Goal: Task Accomplishment & Management: Manage account settings

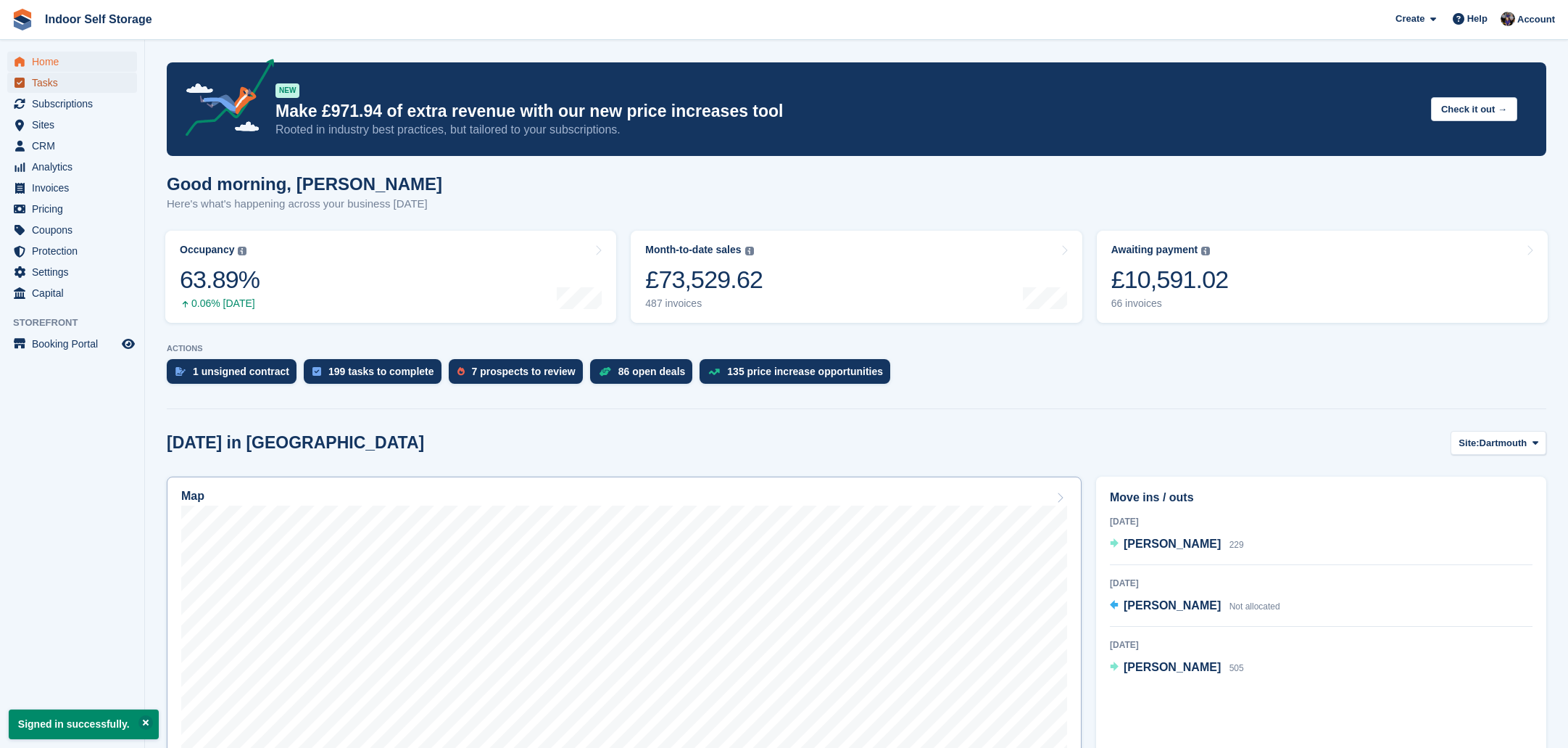
click at [43, 81] on span "Tasks" at bounding box center [75, 83] width 87 height 21
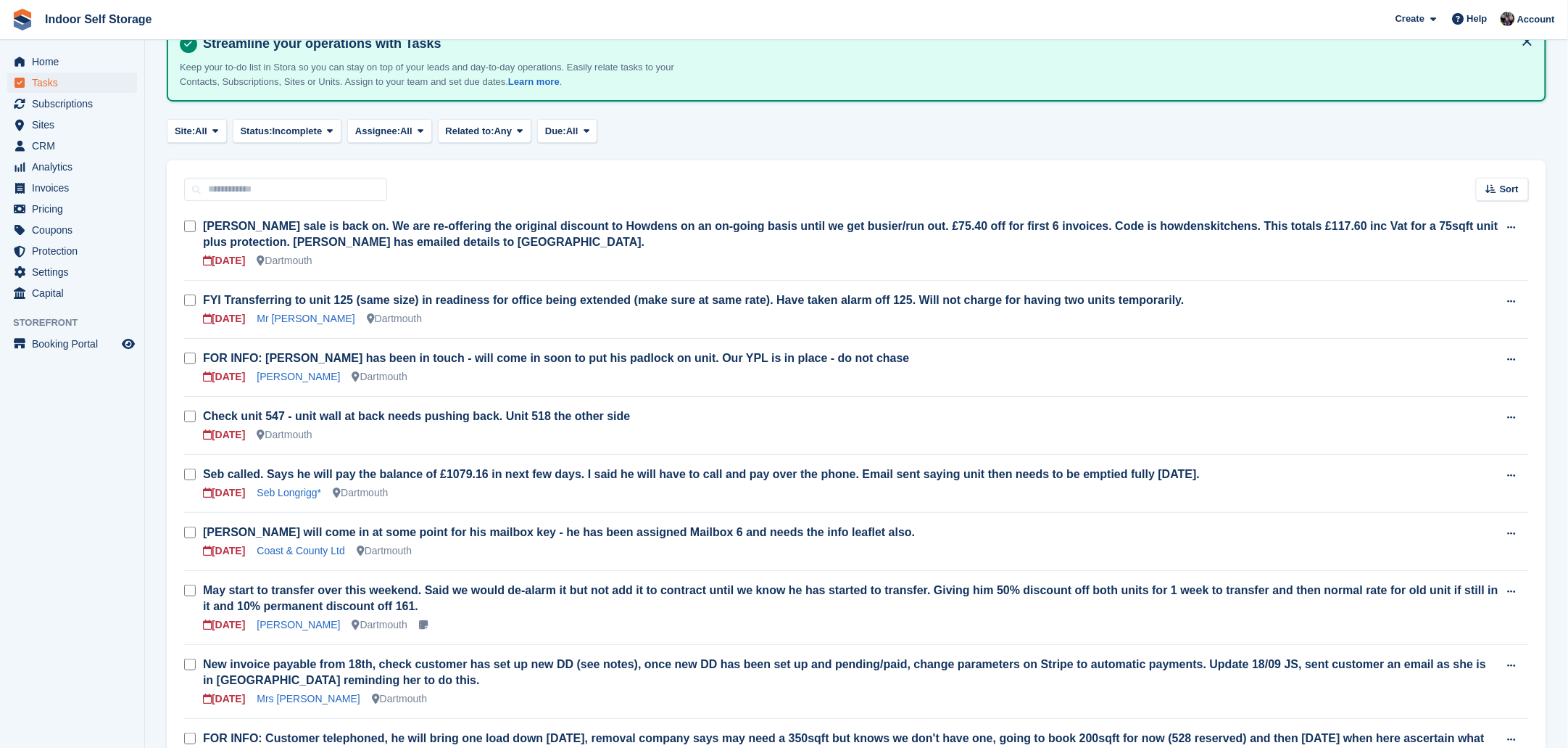
scroll to position [181, 0]
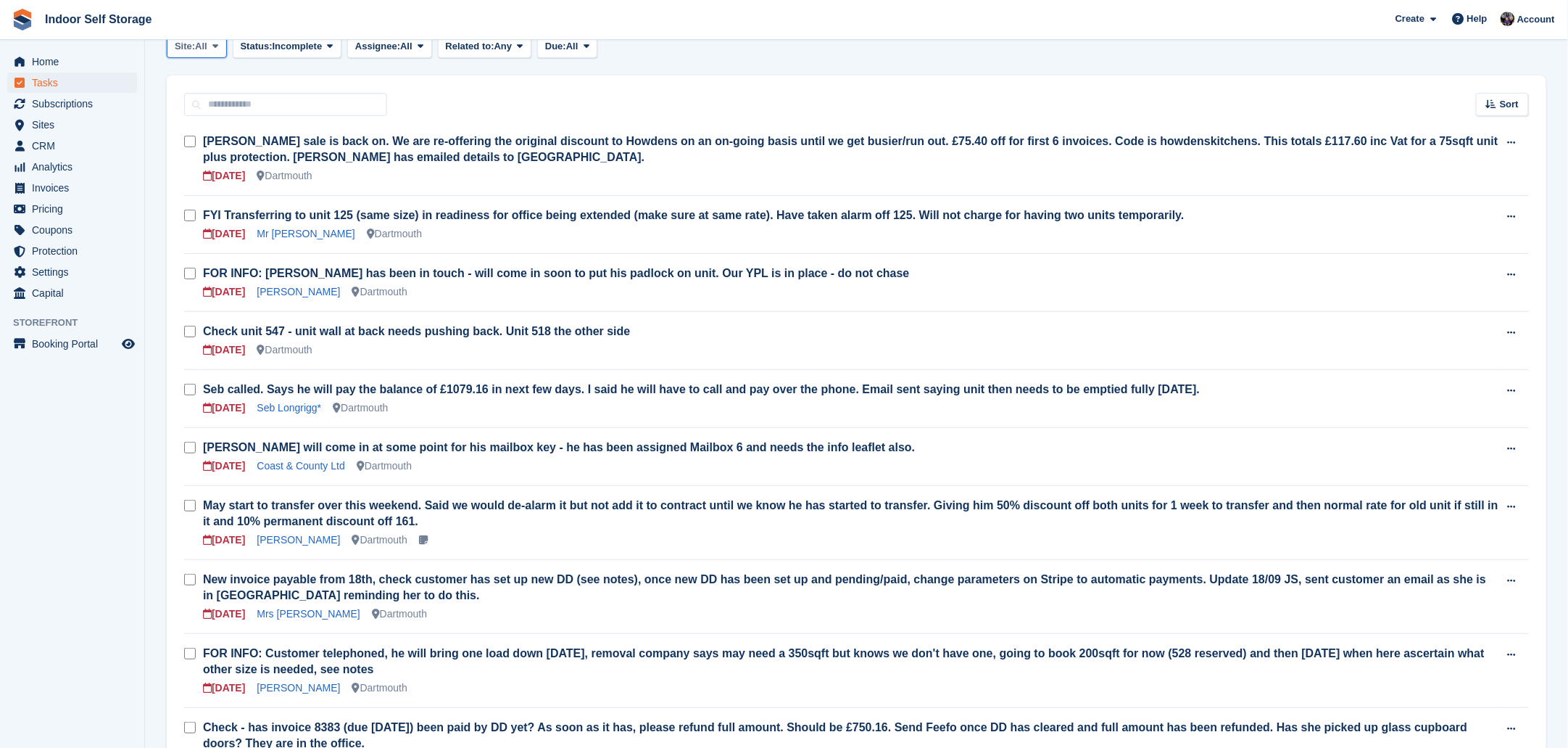
click at [217, 43] on icon at bounding box center [215, 46] width 5 height 9
click at [193, 133] on link "Totnes" at bounding box center [236, 132] width 126 height 26
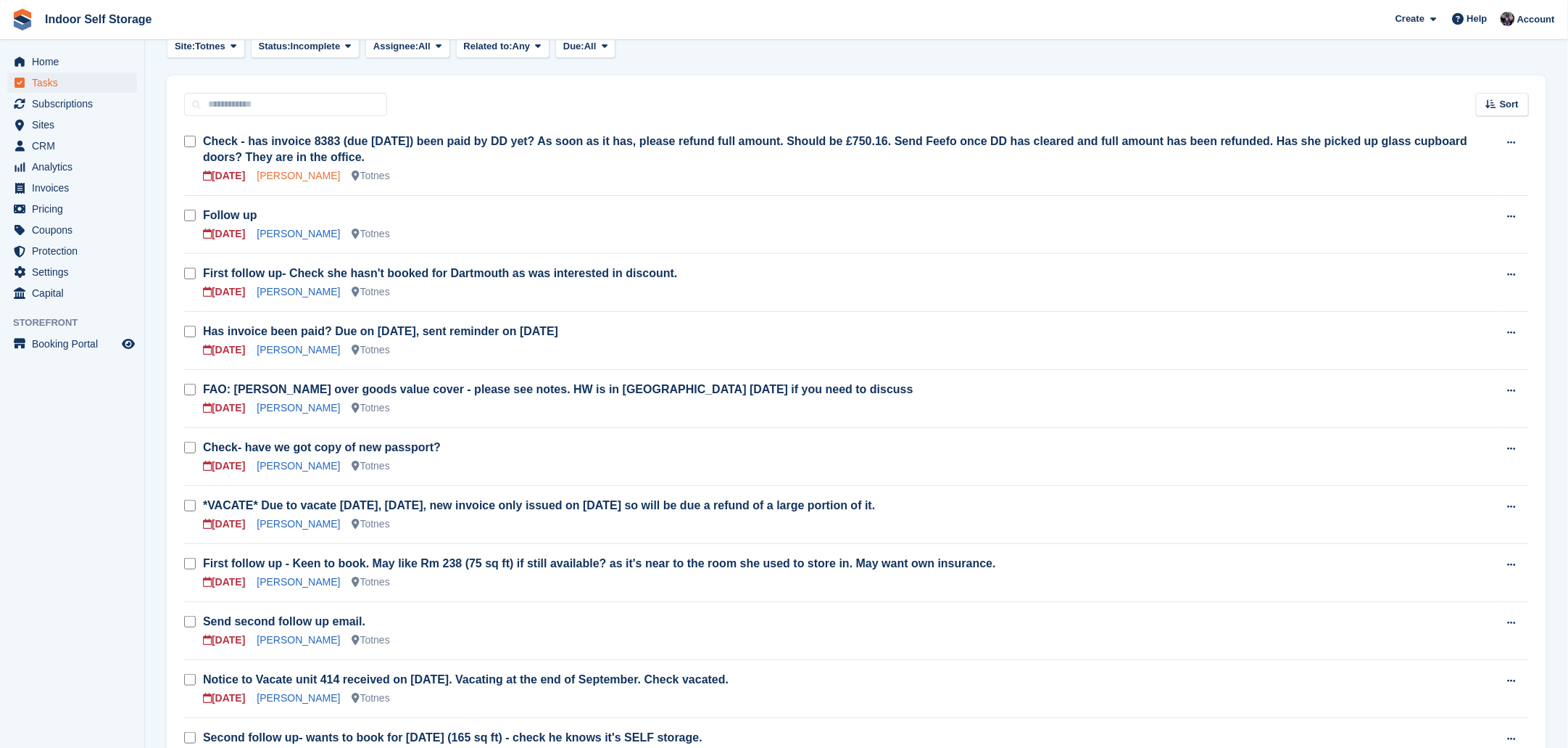
click at [287, 177] on link "Harriet Thomas" at bounding box center [298, 175] width 84 height 12
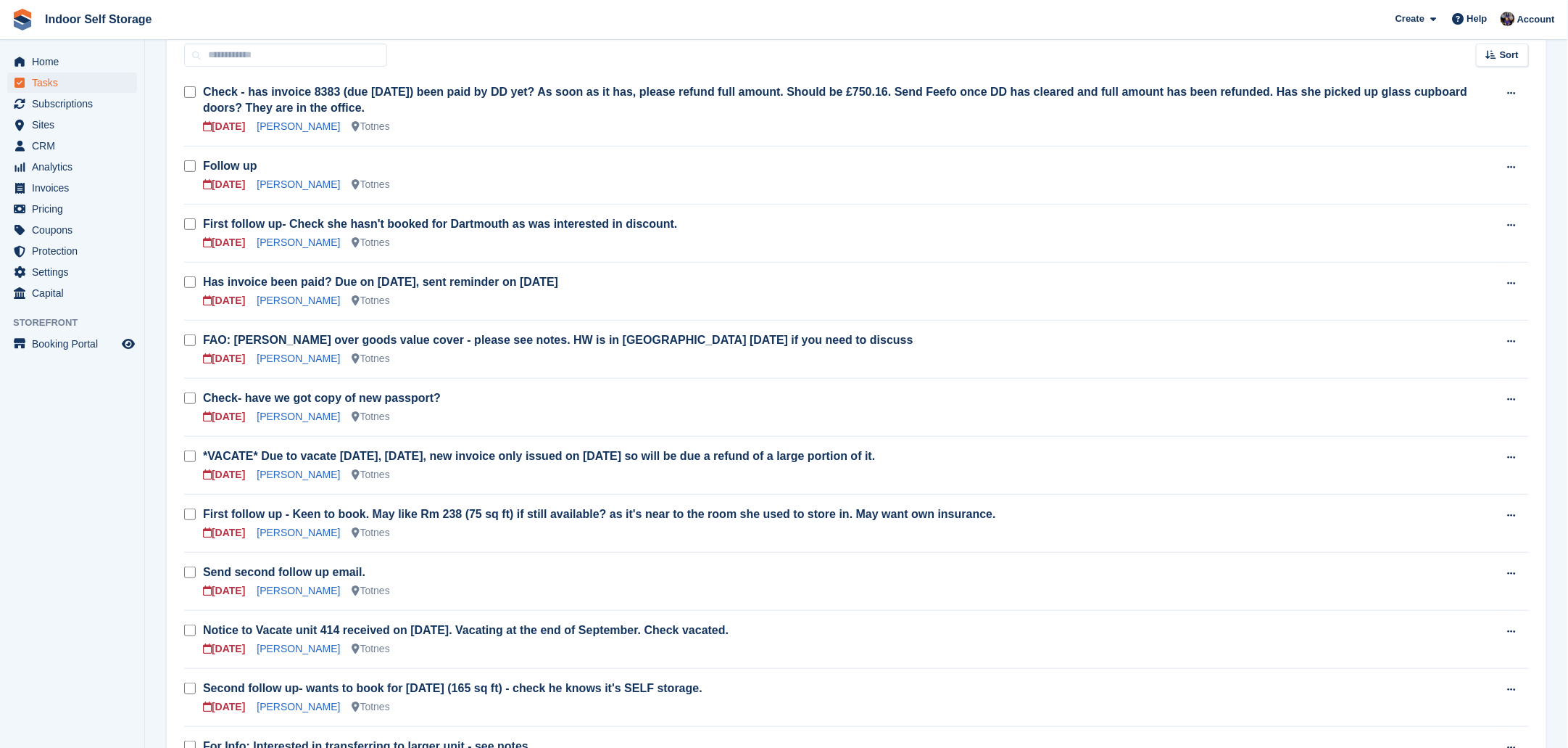
scroll to position [361, 0]
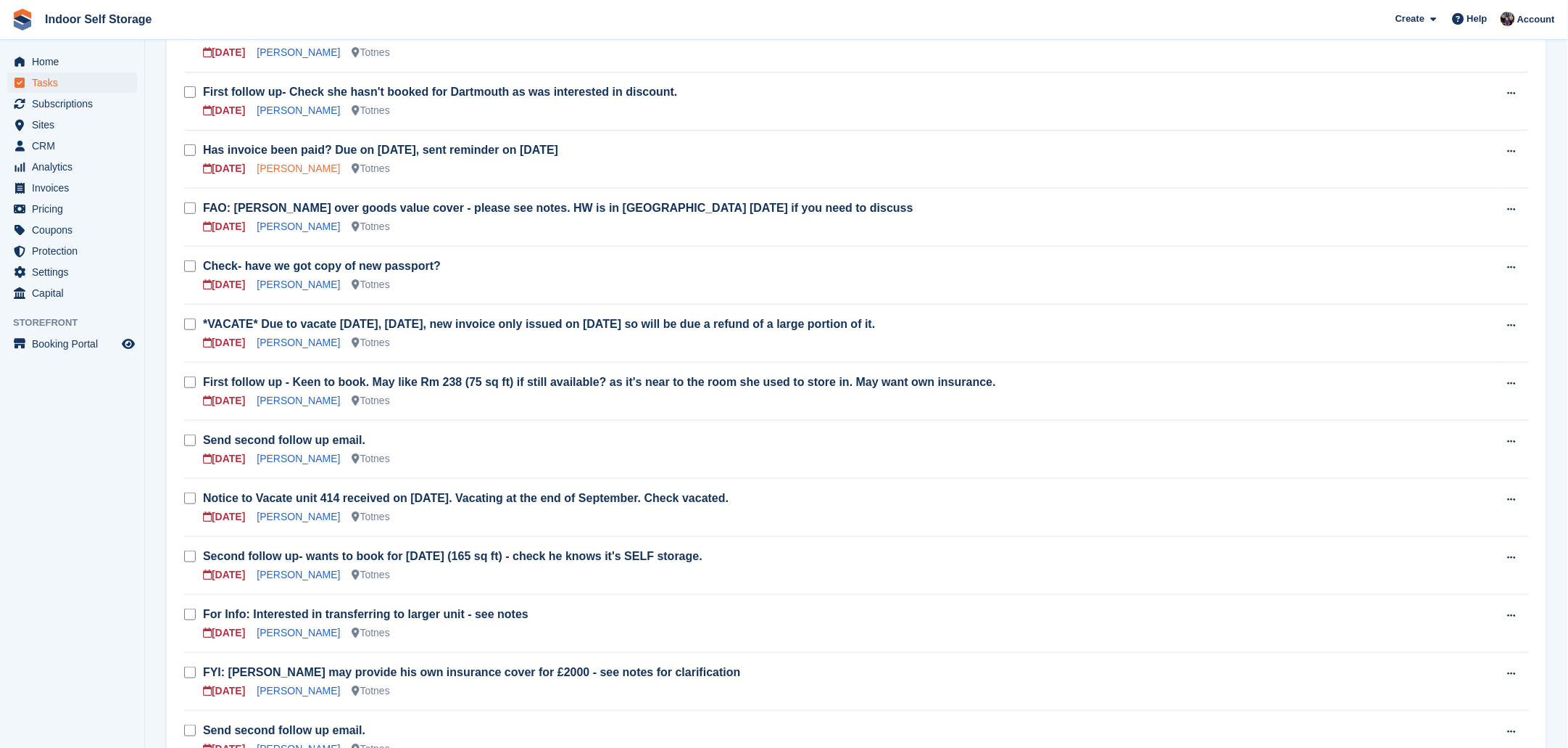
click at [295, 169] on link "Jack Pressman" at bounding box center [298, 168] width 84 height 12
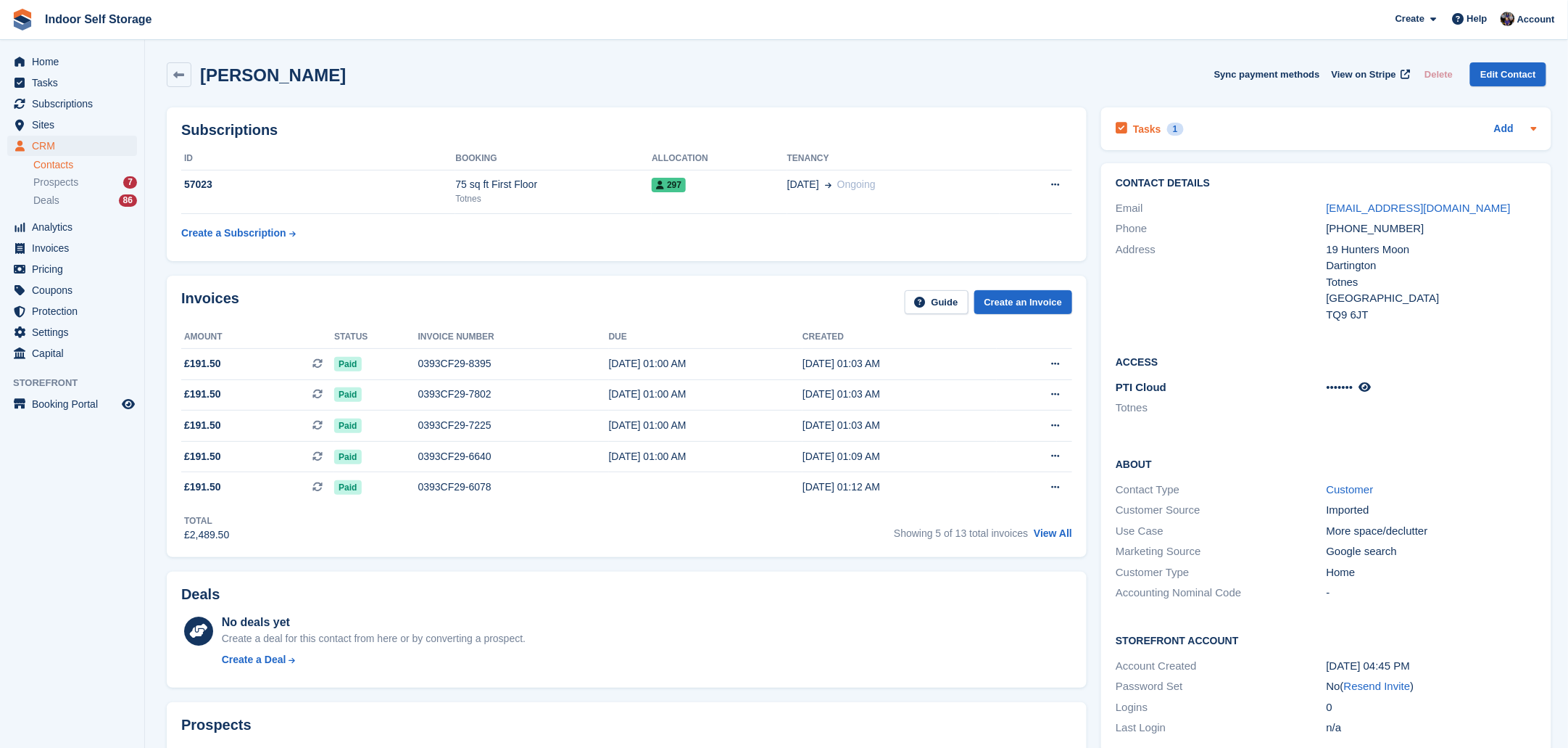
click at [1167, 126] on div "1" at bounding box center [1175, 129] width 17 height 13
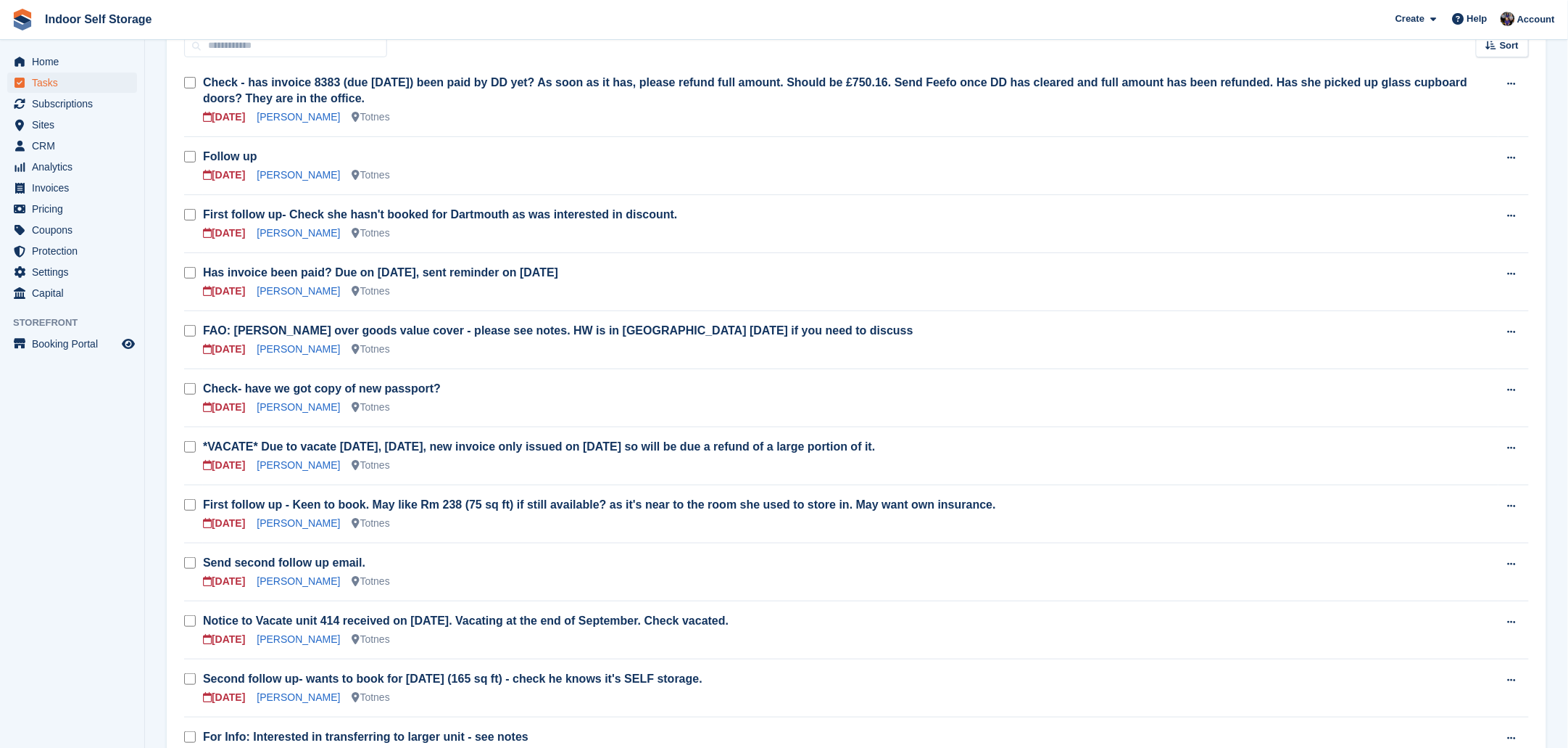
scroll to position [272, 0]
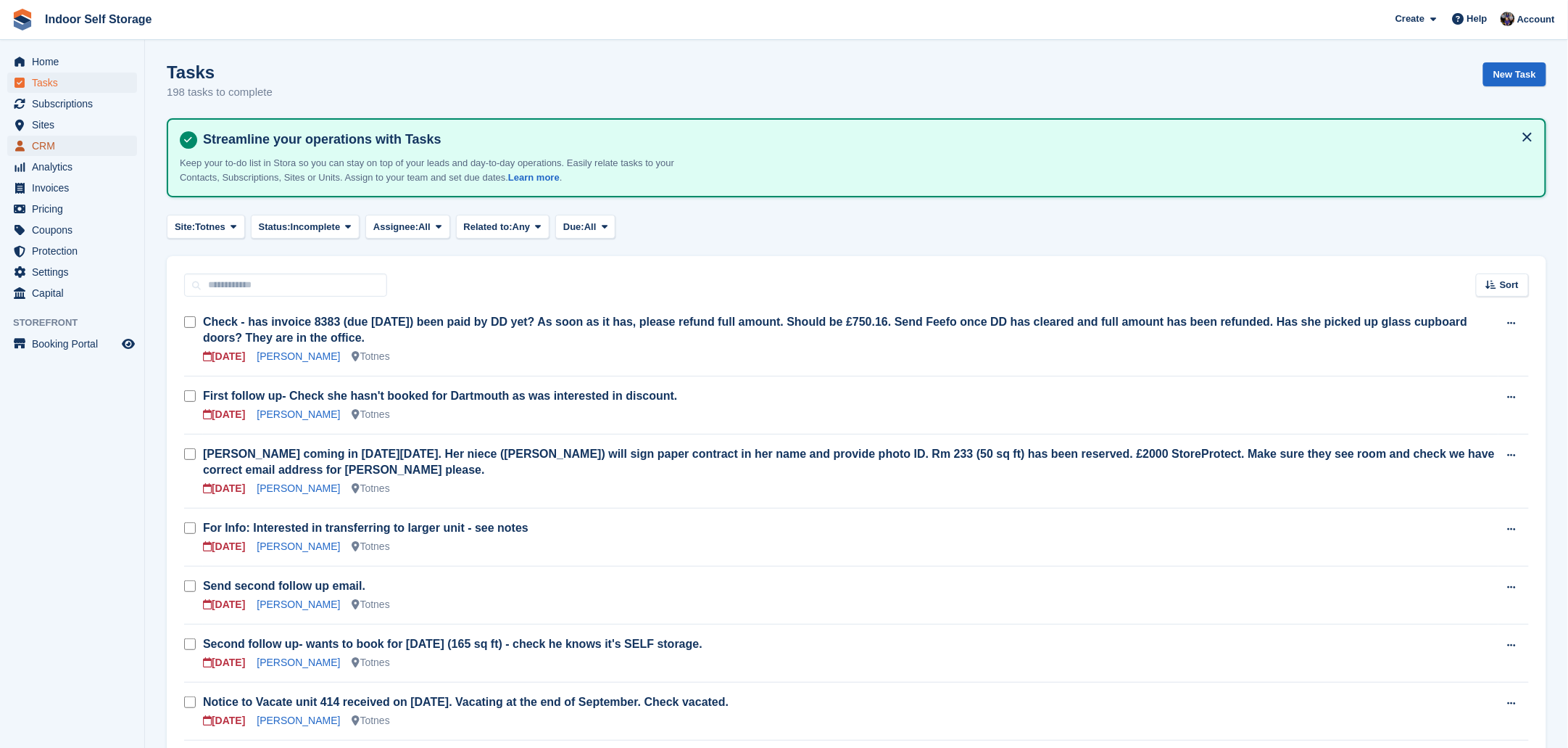
click at [38, 149] on span "CRM" at bounding box center [75, 146] width 87 height 21
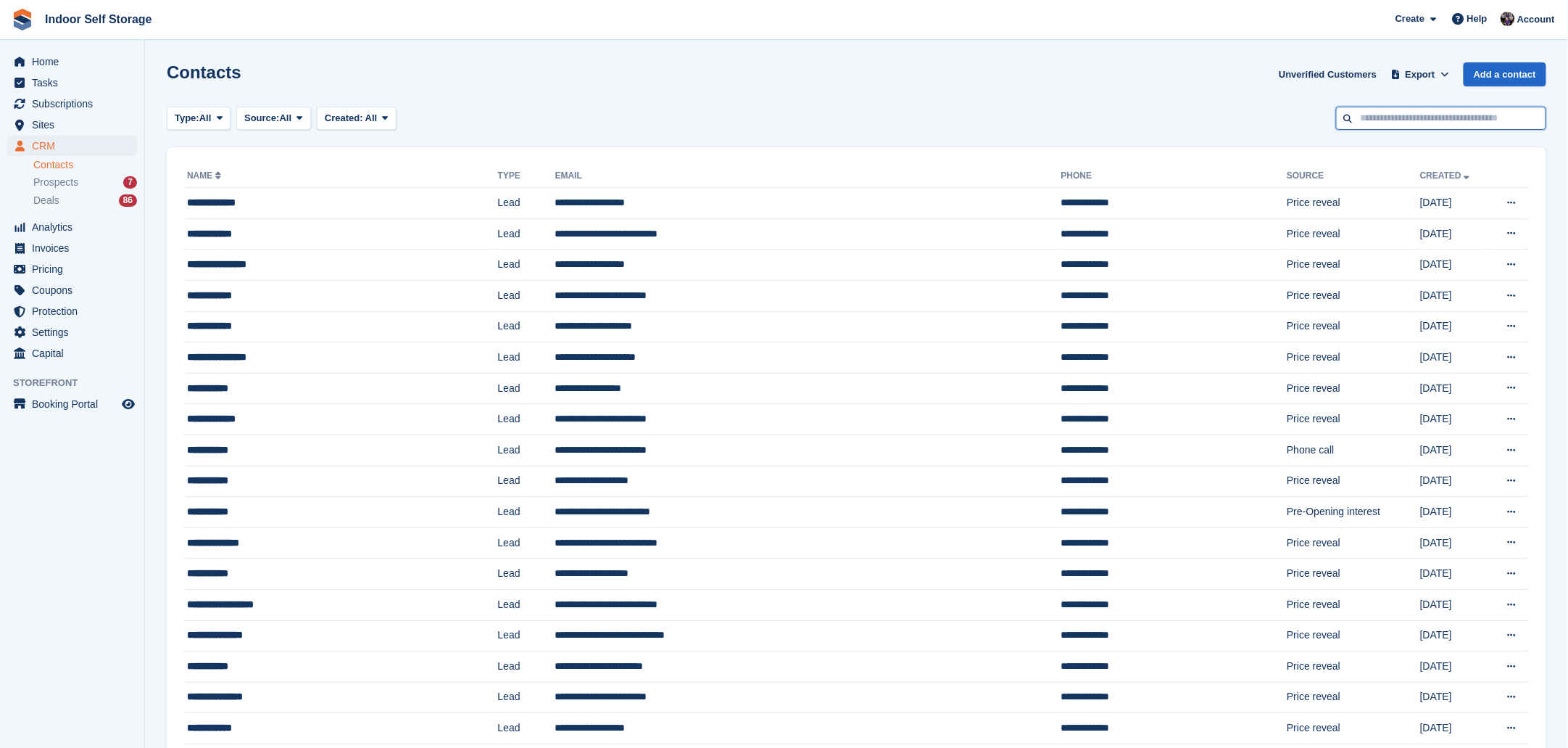
click at [1369, 114] on input "text" at bounding box center [1440, 119] width 210 height 24
type input "*******"
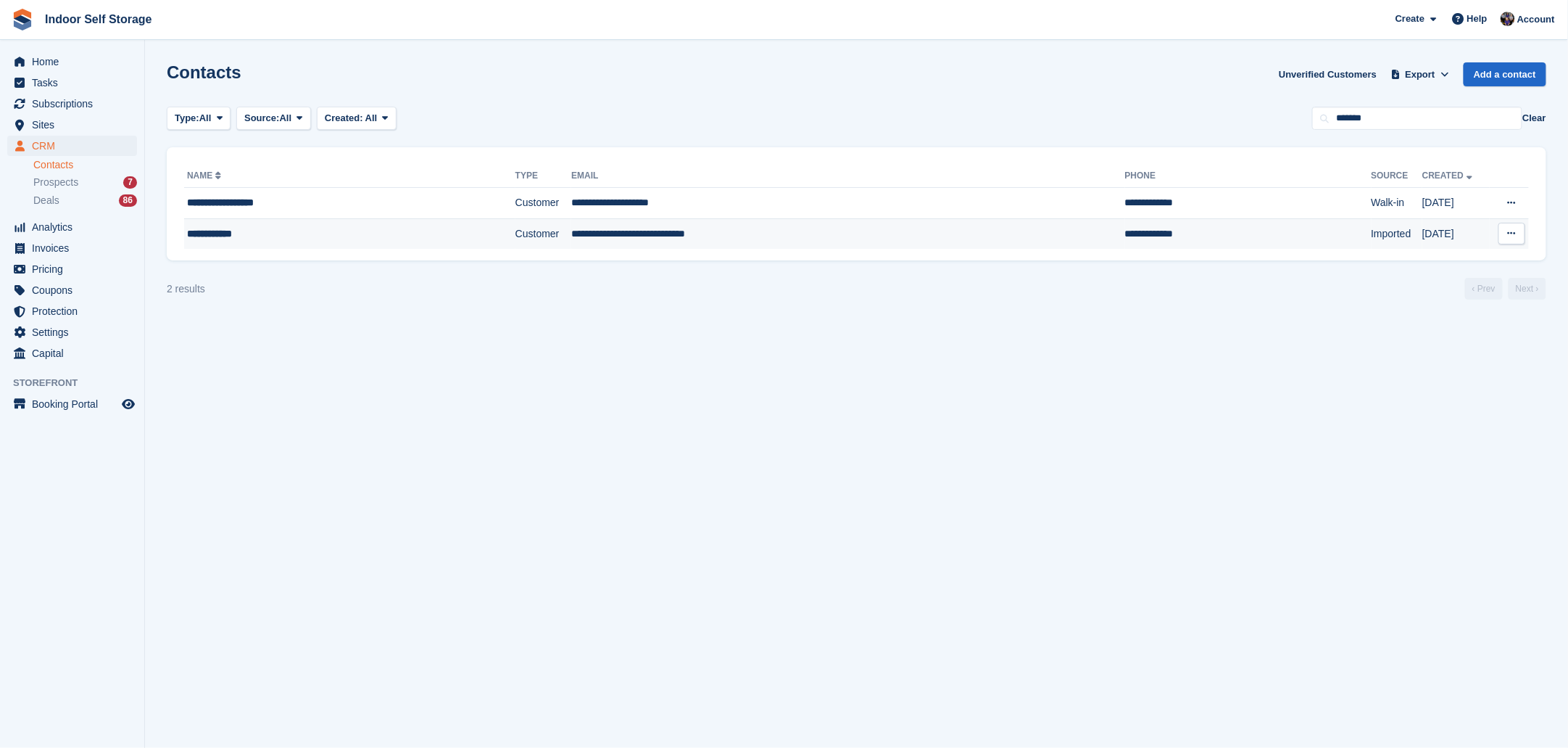
click at [637, 233] on td "**********" at bounding box center [847, 234] width 553 height 31
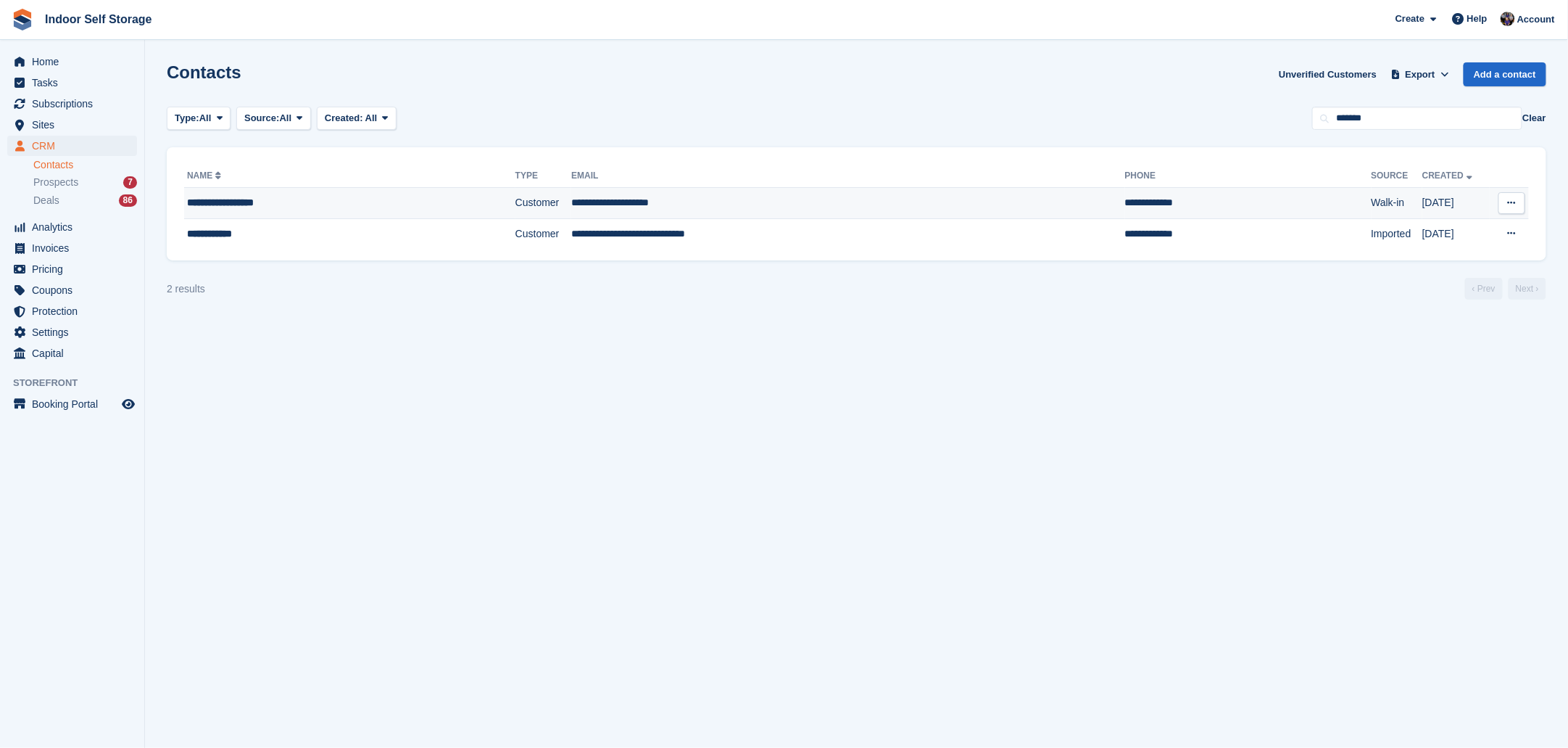
click at [719, 208] on td "**********" at bounding box center [847, 203] width 553 height 31
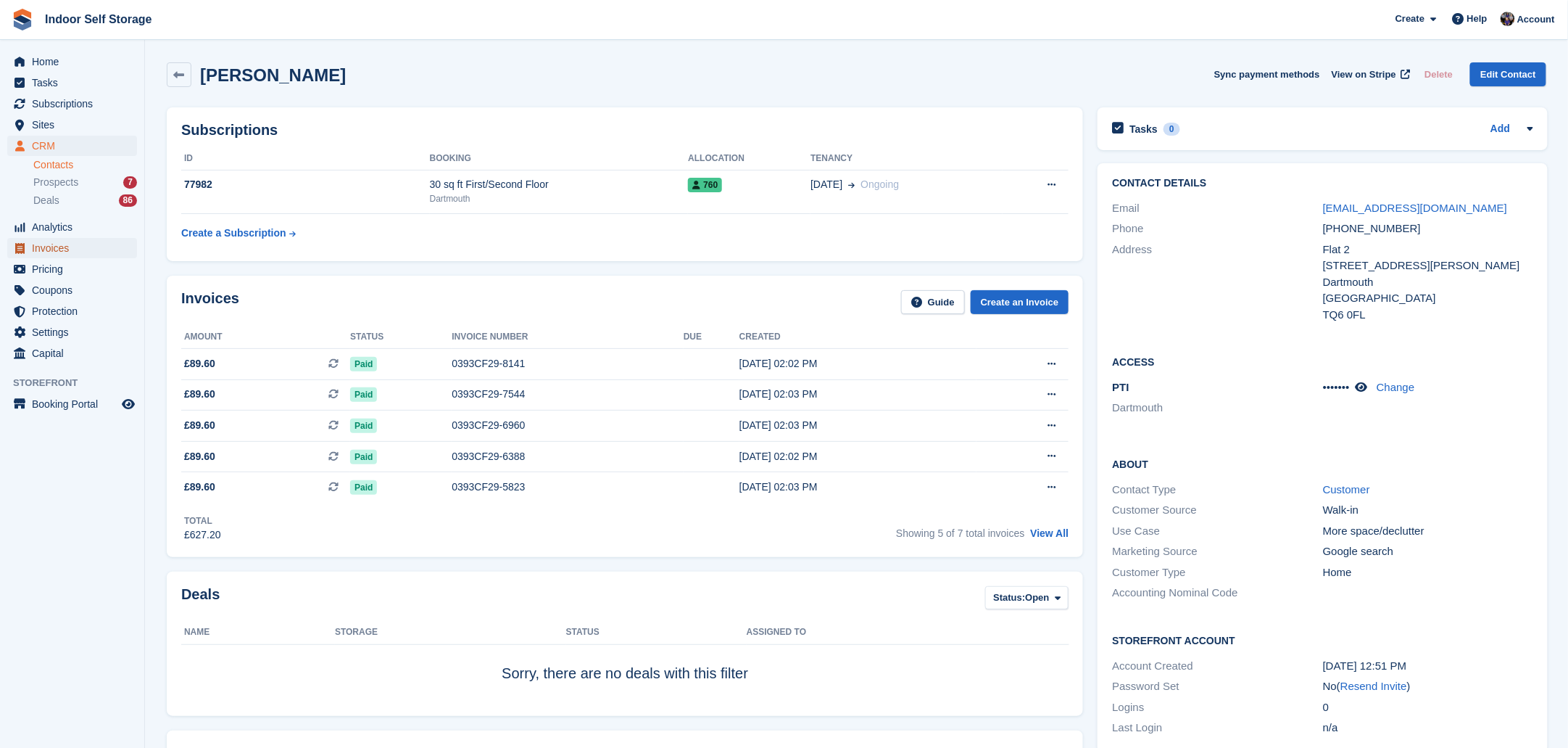
click at [54, 245] on span "Invoices" at bounding box center [75, 248] width 87 height 21
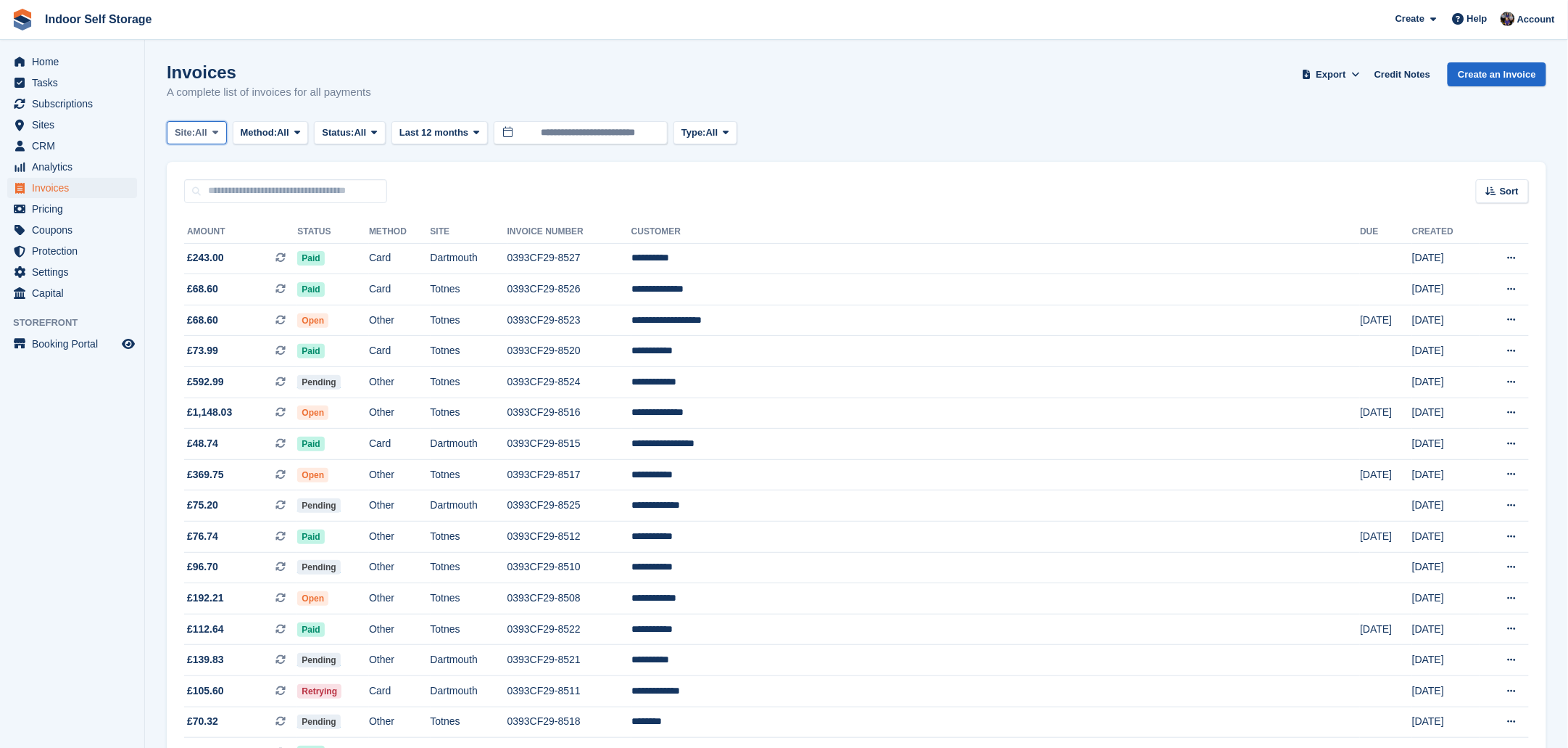
click at [218, 129] on icon at bounding box center [215, 132] width 5 height 9
drag, startPoint x: 196, startPoint y: 218, endPoint x: 342, endPoint y: 165, distance: 155.3
click at [197, 217] on link "Totnes" at bounding box center [236, 218] width 126 height 26
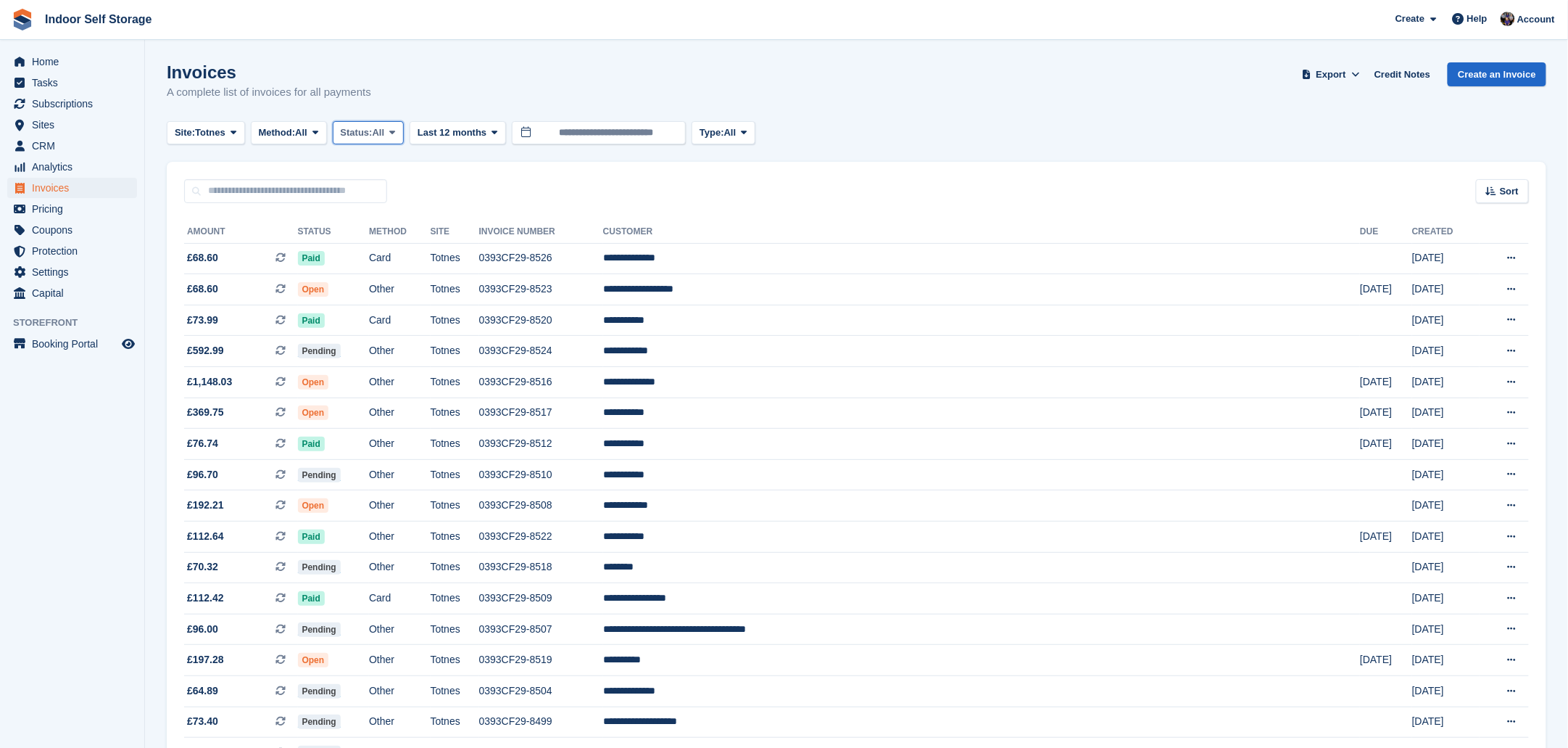
click at [393, 129] on span at bounding box center [392, 132] width 12 height 12
click at [371, 247] on link "Open" at bounding box center [402, 245] width 126 height 26
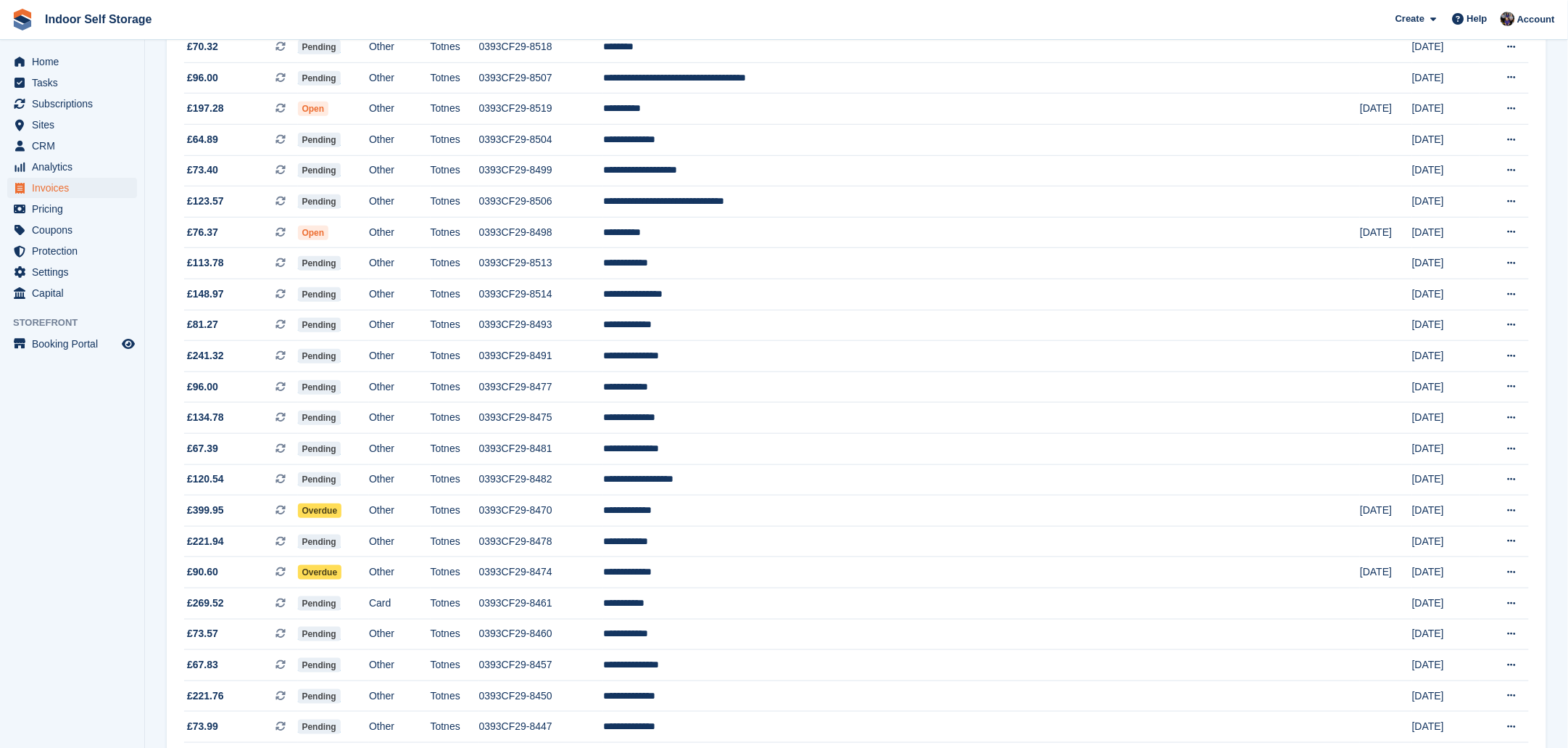
scroll to position [159, 0]
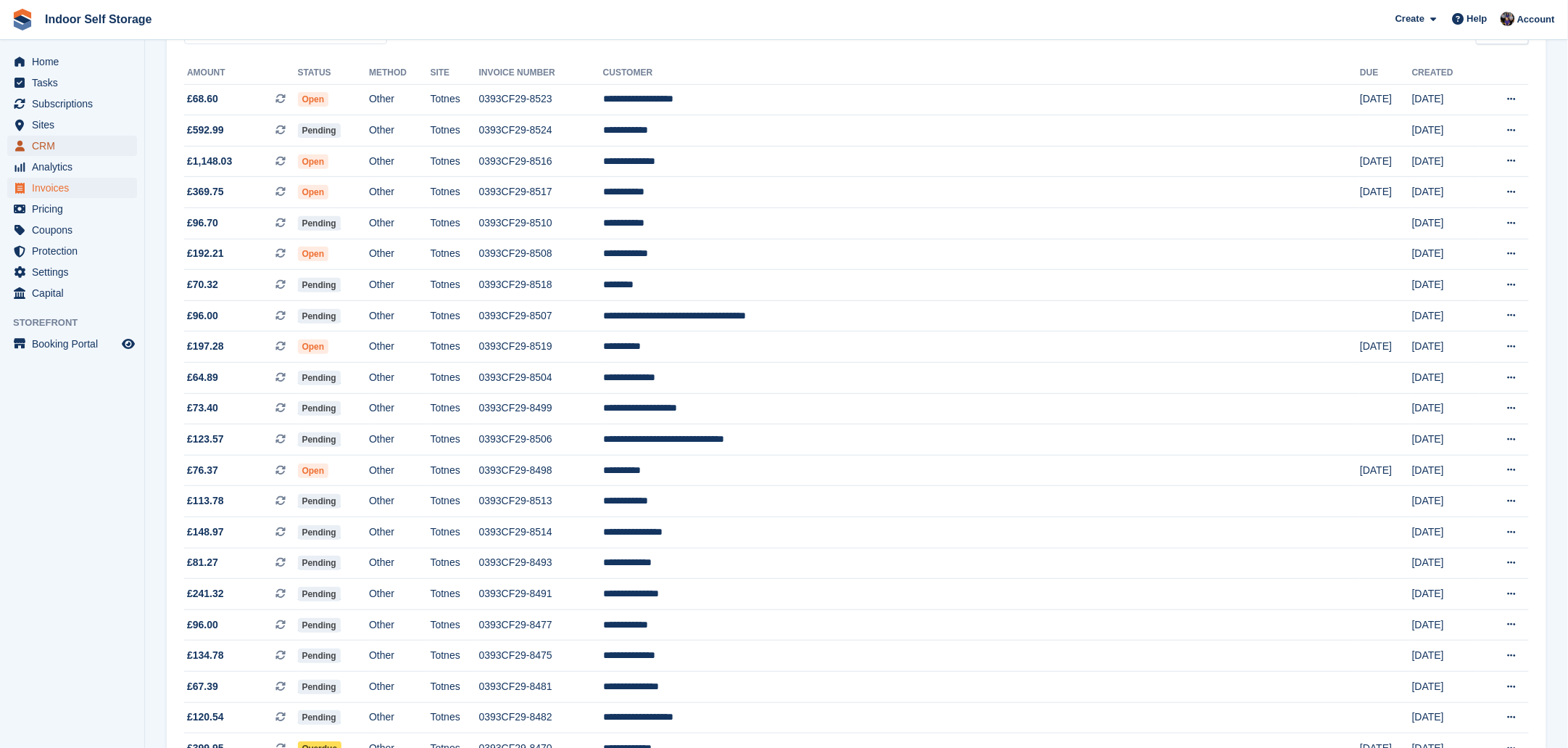
click at [43, 148] on span "CRM" at bounding box center [75, 146] width 87 height 21
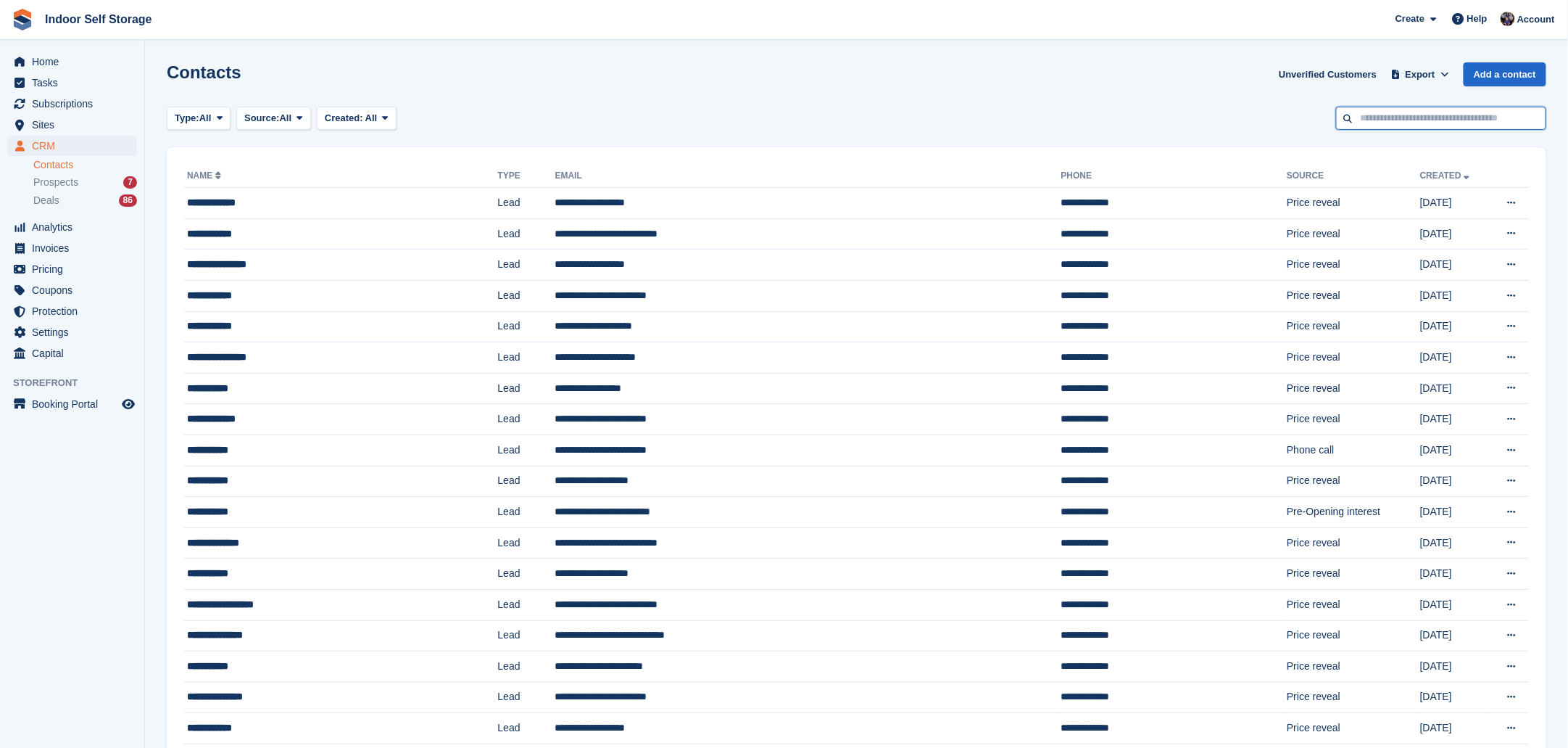
click at [1377, 118] on input "text" at bounding box center [1440, 119] width 210 height 24
type input "*******"
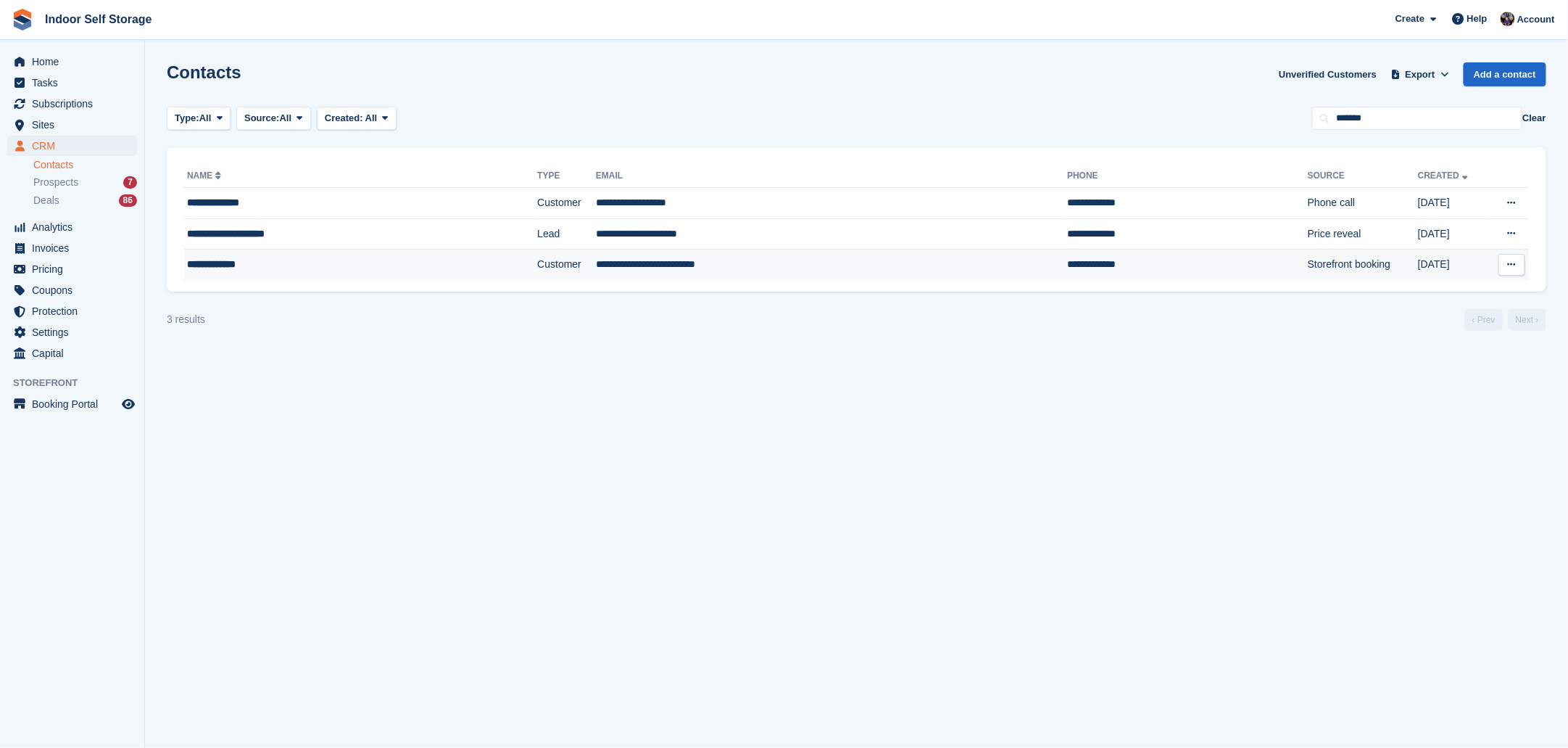
click at [659, 264] on td "**********" at bounding box center [831, 264] width 471 height 31
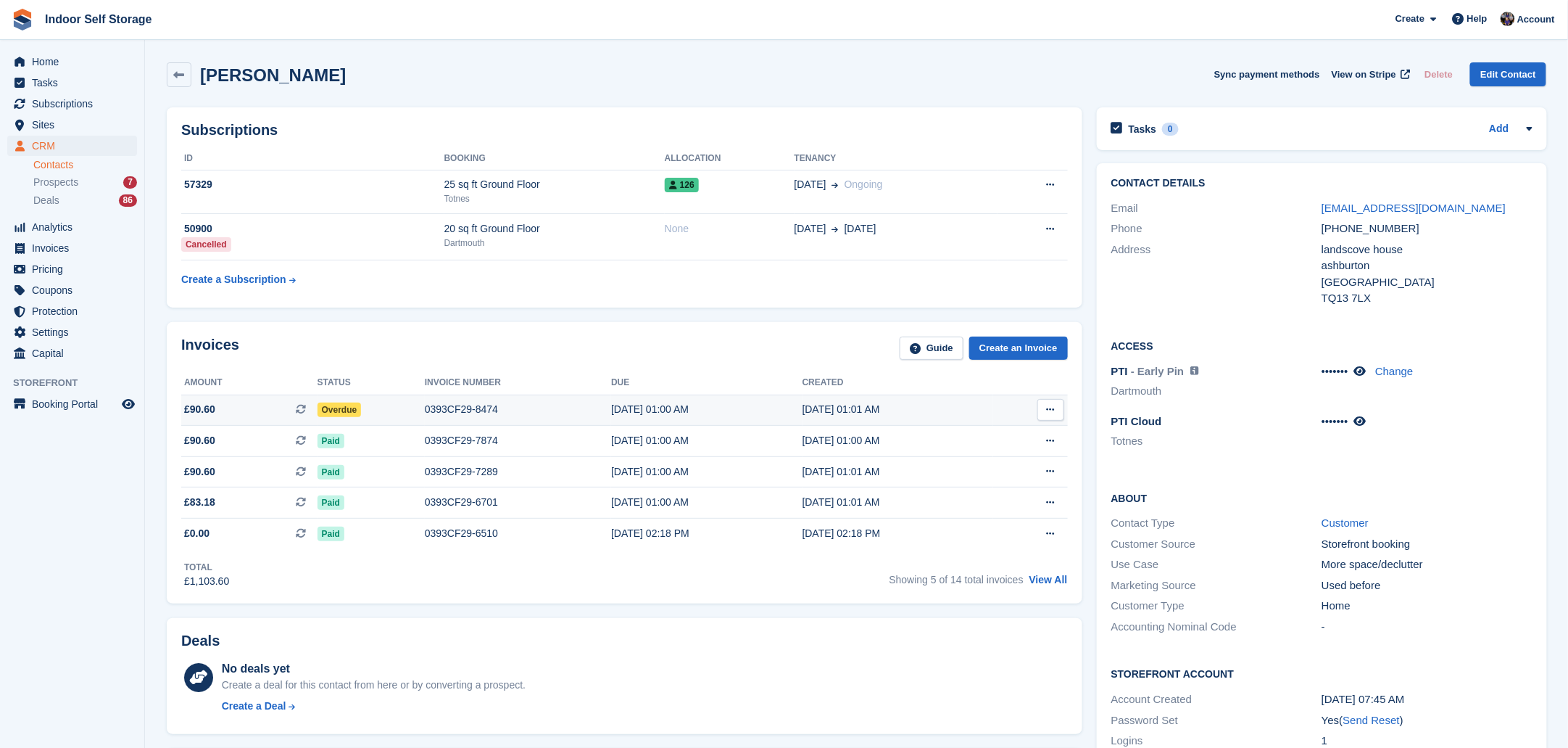
click at [749, 408] on div "[DATE] 01:00 AM" at bounding box center [706, 409] width 191 height 15
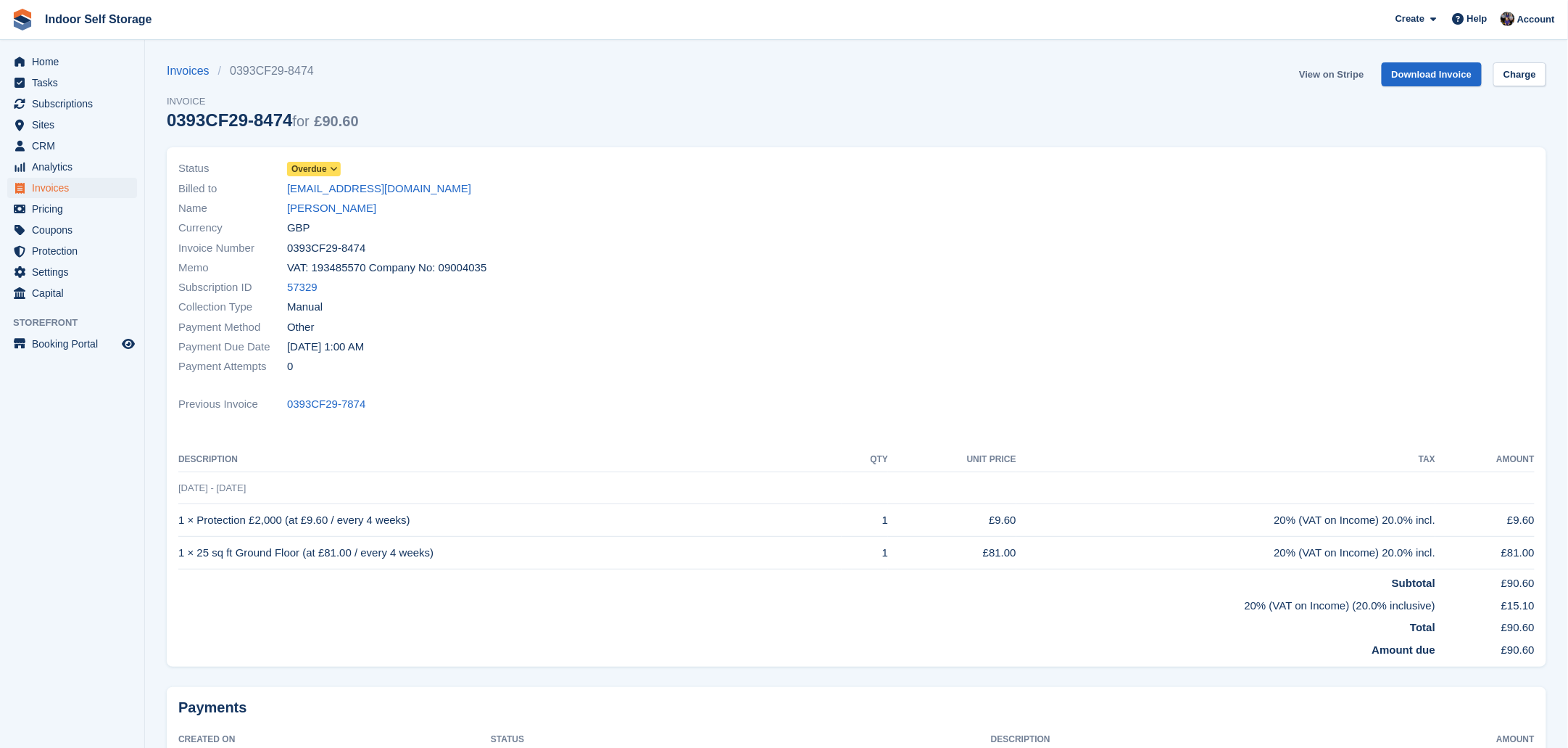
click at [1342, 74] on link "View on Stripe" at bounding box center [1331, 74] width 76 height 24
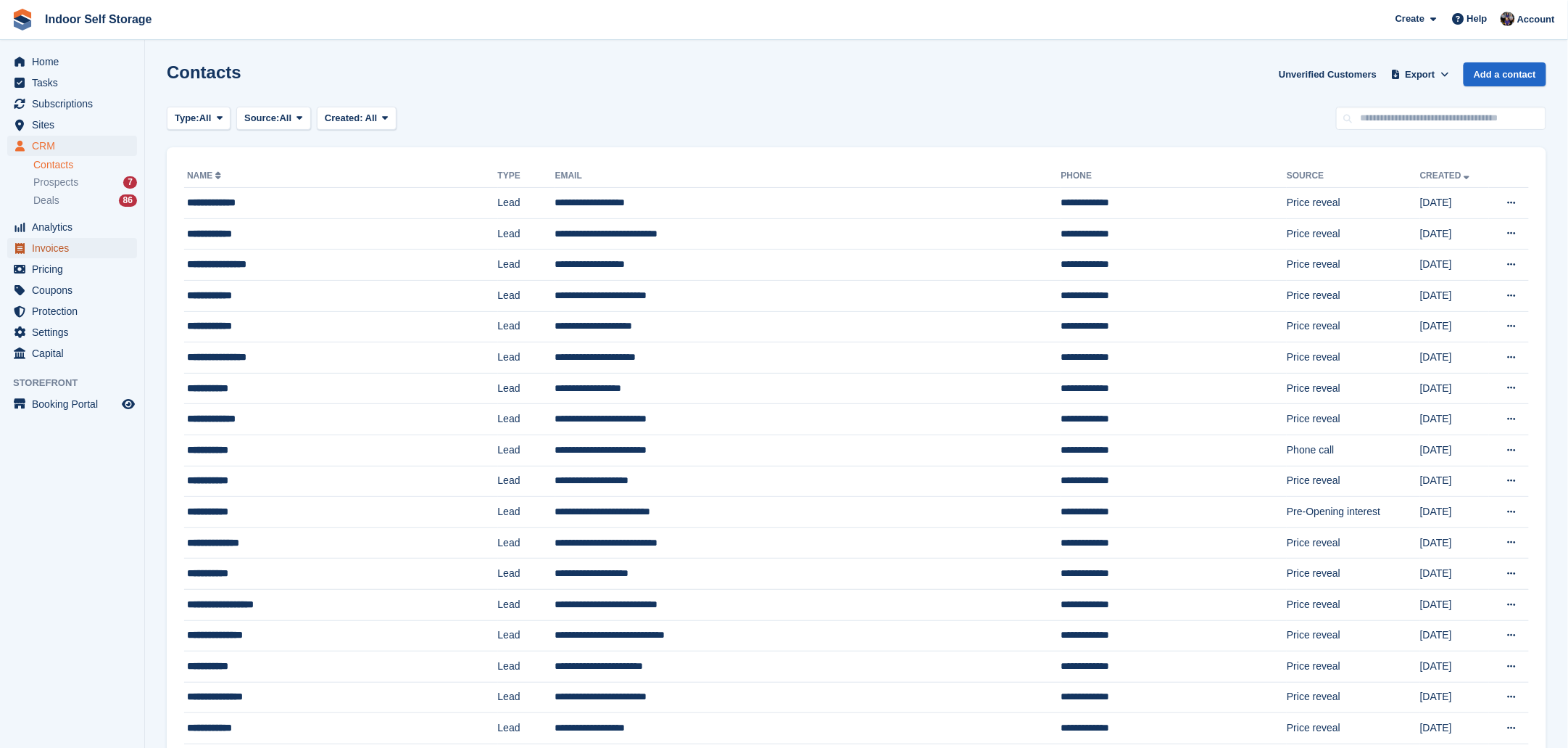
click at [44, 249] on span "Invoices" at bounding box center [75, 248] width 87 height 21
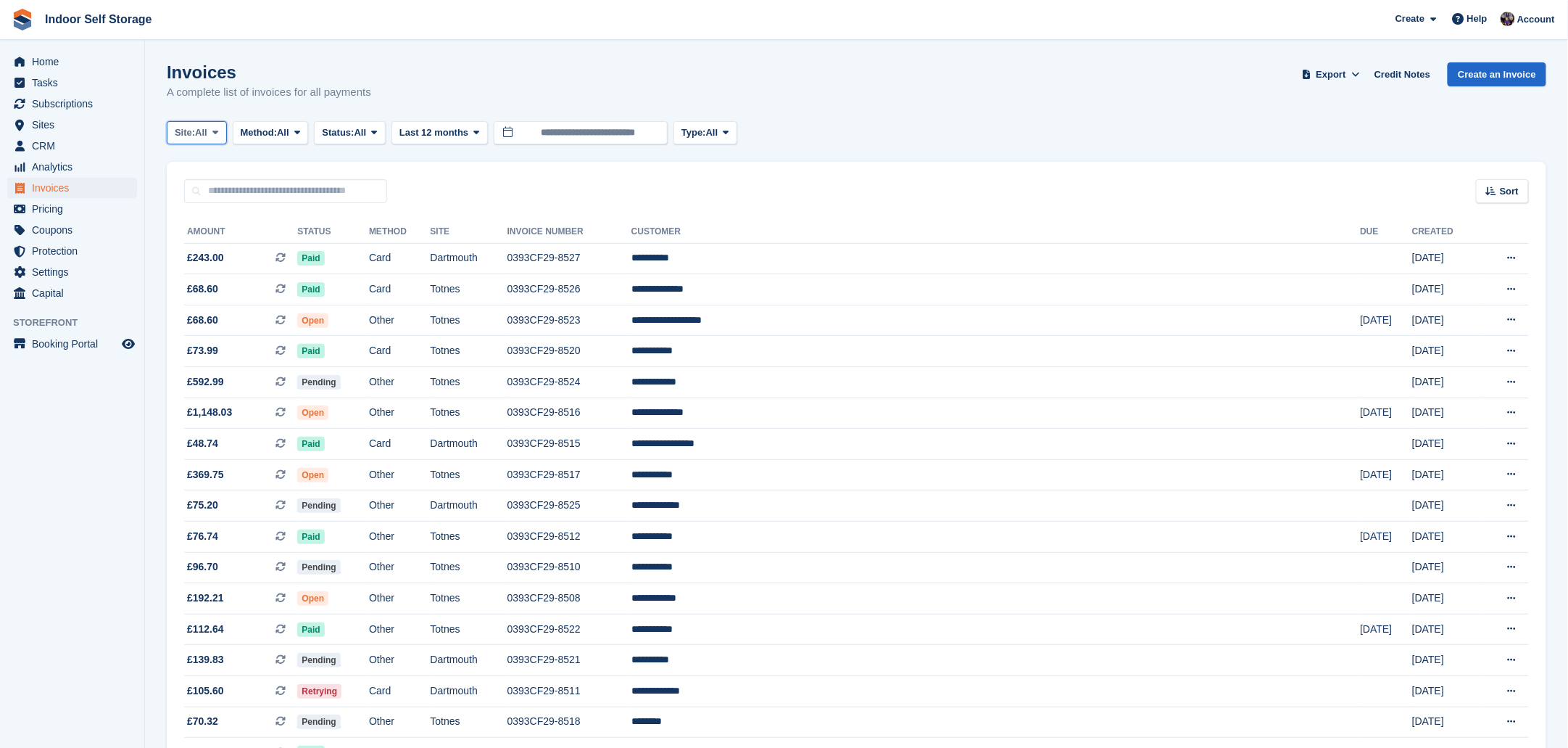
click at [221, 129] on span at bounding box center [215, 132] width 12 height 12
click at [190, 223] on link "Totnes" at bounding box center [236, 218] width 126 height 26
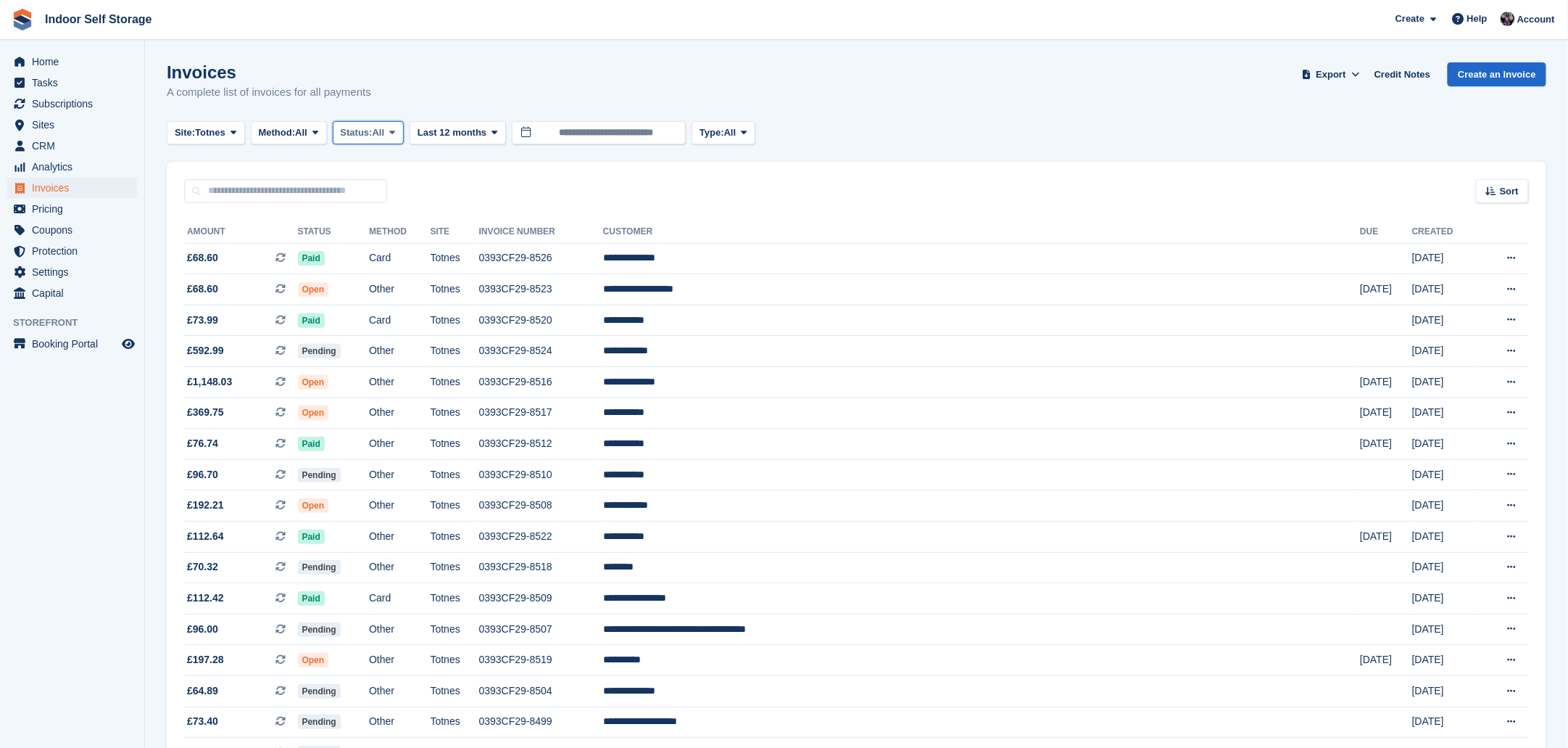
click at [395, 129] on icon at bounding box center [392, 132] width 5 height 9
click at [376, 244] on link "Open" at bounding box center [402, 245] width 126 height 26
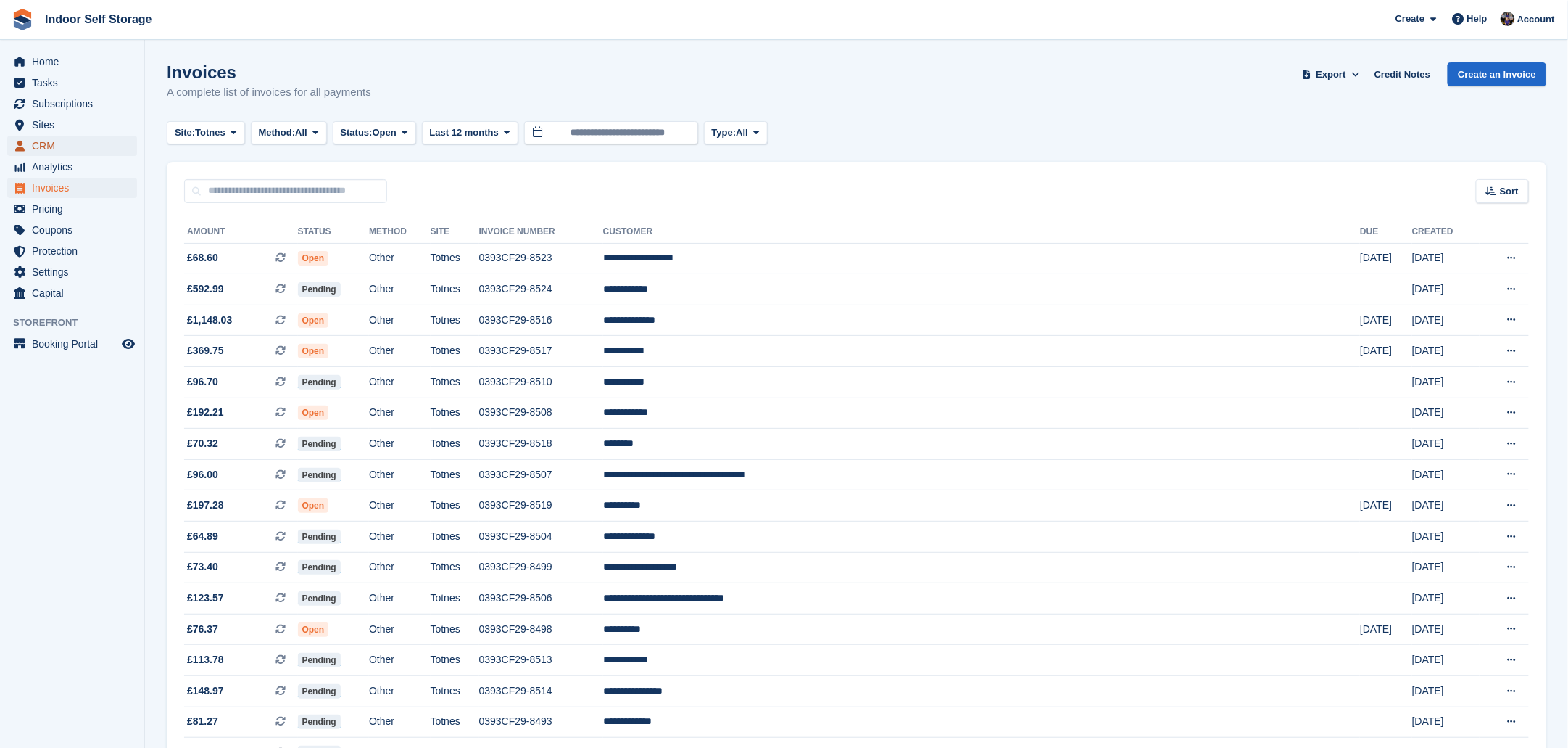
drag, startPoint x: 47, startPoint y: 146, endPoint x: 485, endPoint y: 166, distance: 438.5
click at [49, 146] on span "CRM" at bounding box center [75, 146] width 87 height 21
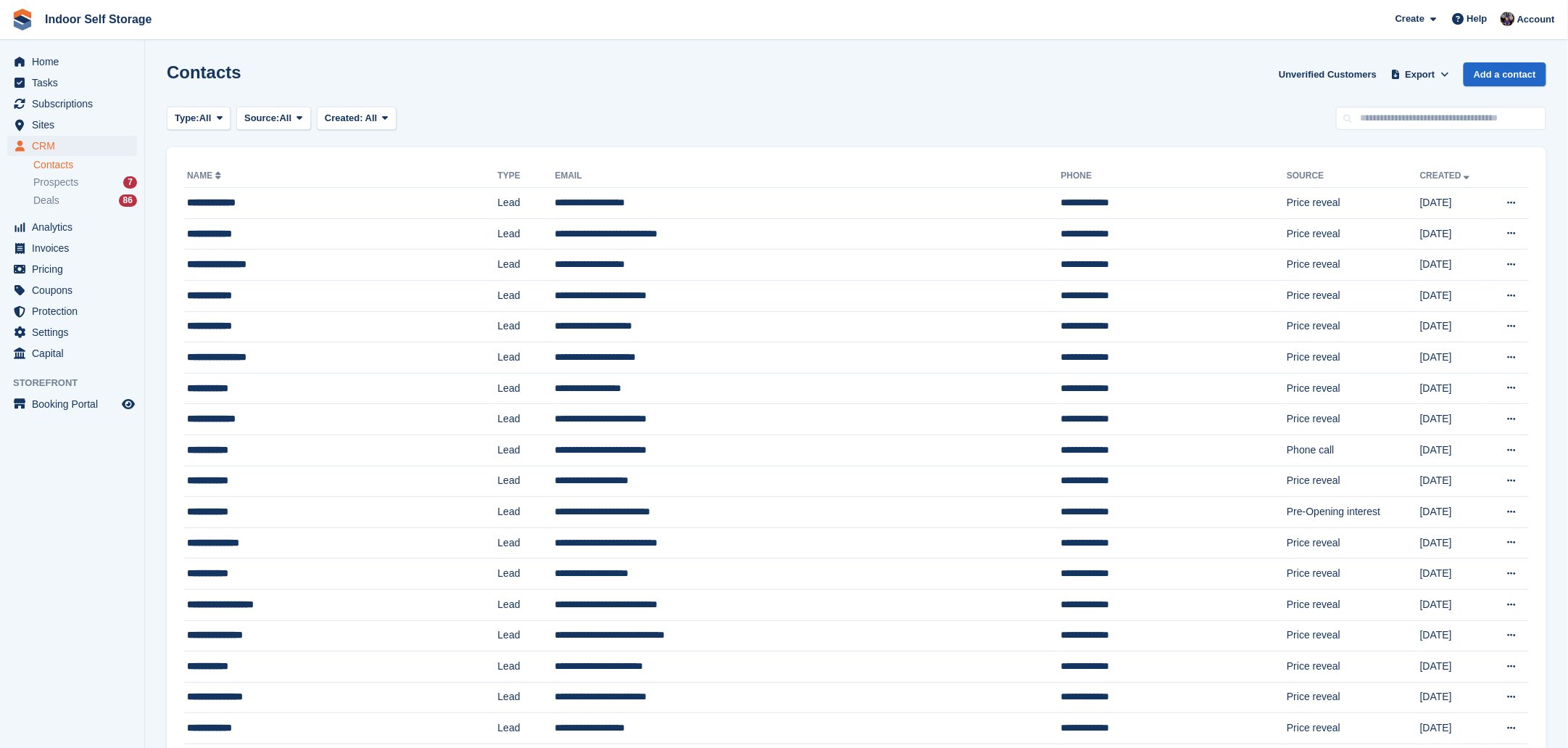
drag, startPoint x: 1371, startPoint y: 102, endPoint x: 1374, endPoint y: 161, distance: 59.1
click at [1147, 77] on div "Contacts Unverified Customers Export Export Contacts Export a CSV of all Contac…" at bounding box center [856, 83] width 1379 height 41
click at [1360, 112] on input "text" at bounding box center [1440, 119] width 210 height 24
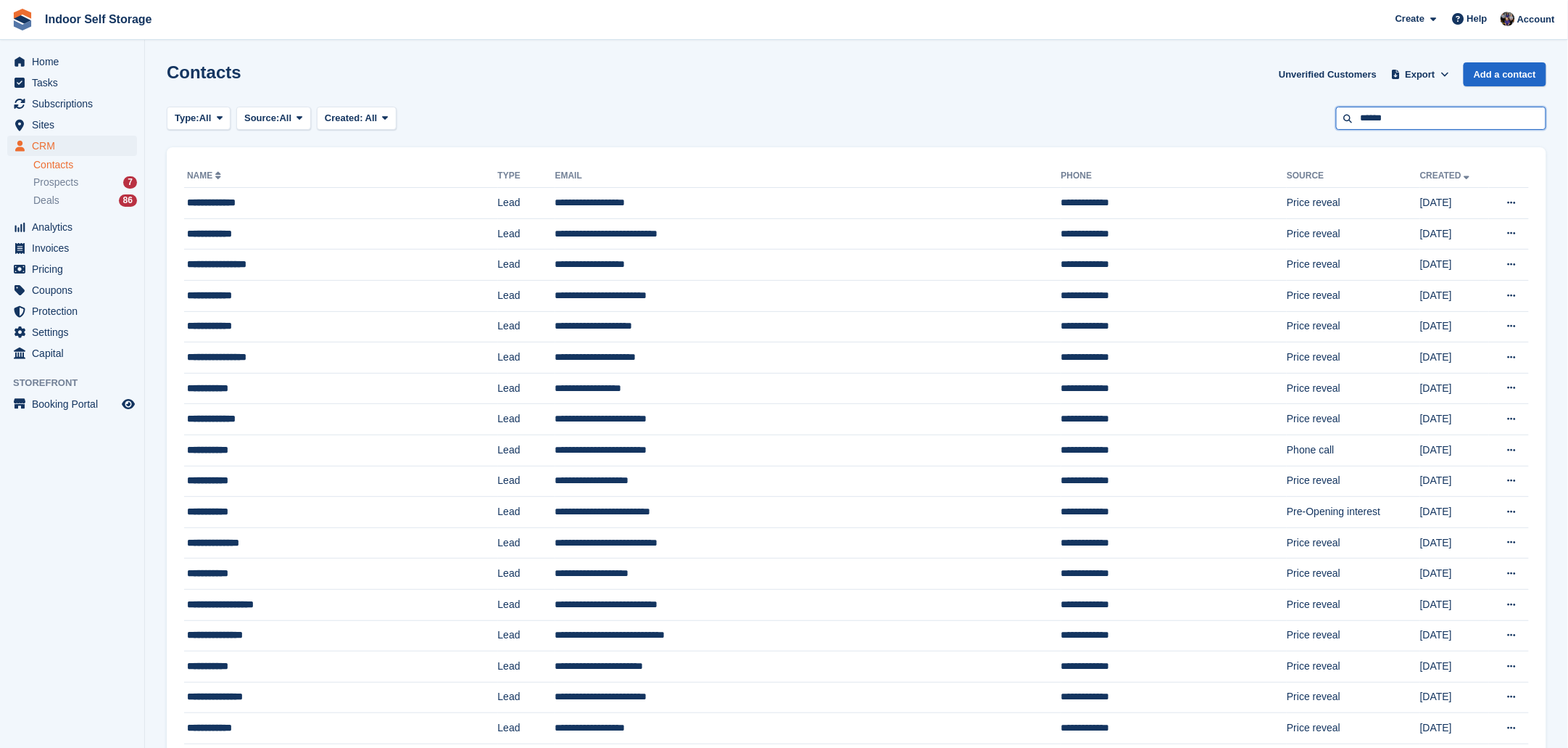
type input "******"
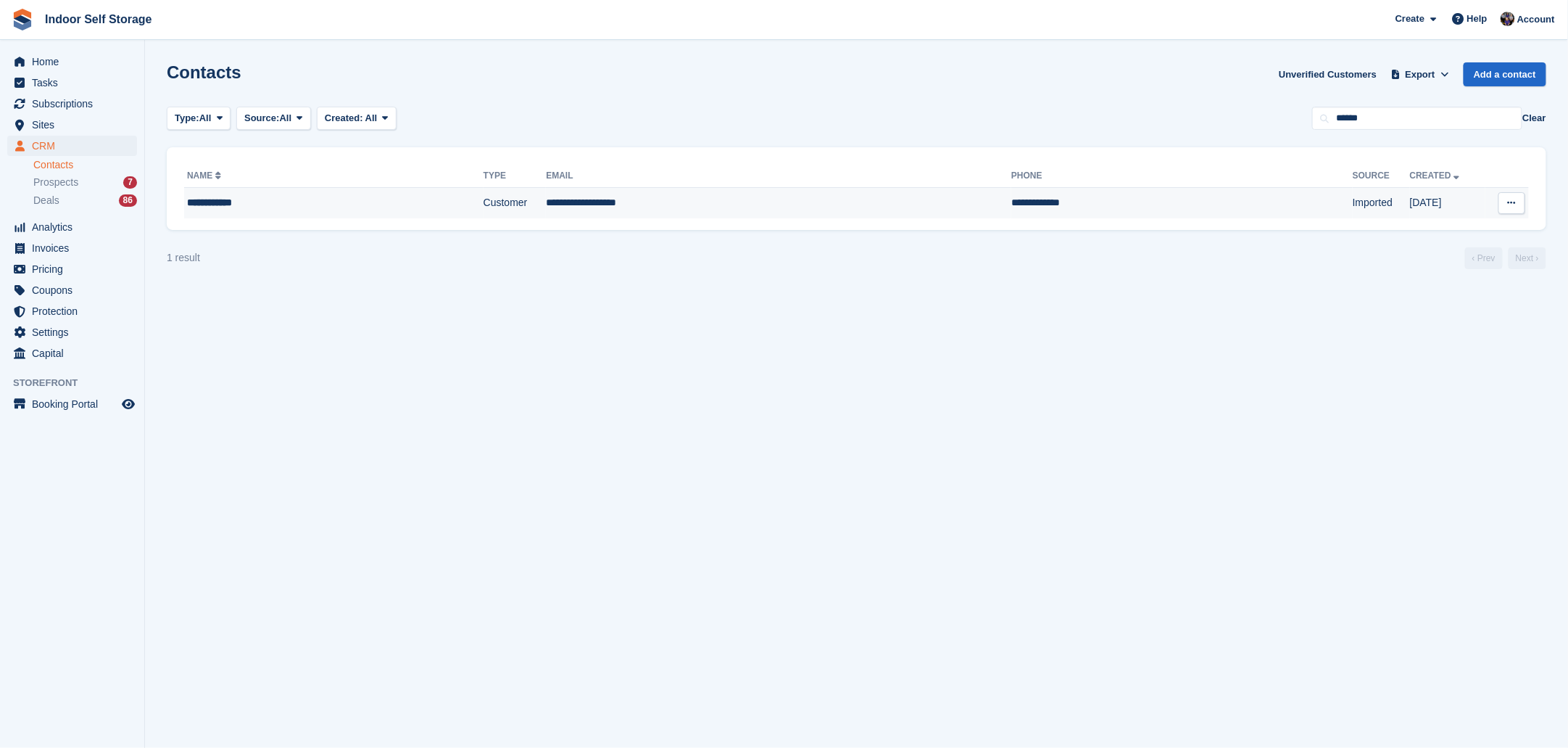
click at [795, 200] on td "**********" at bounding box center [778, 203] width 465 height 31
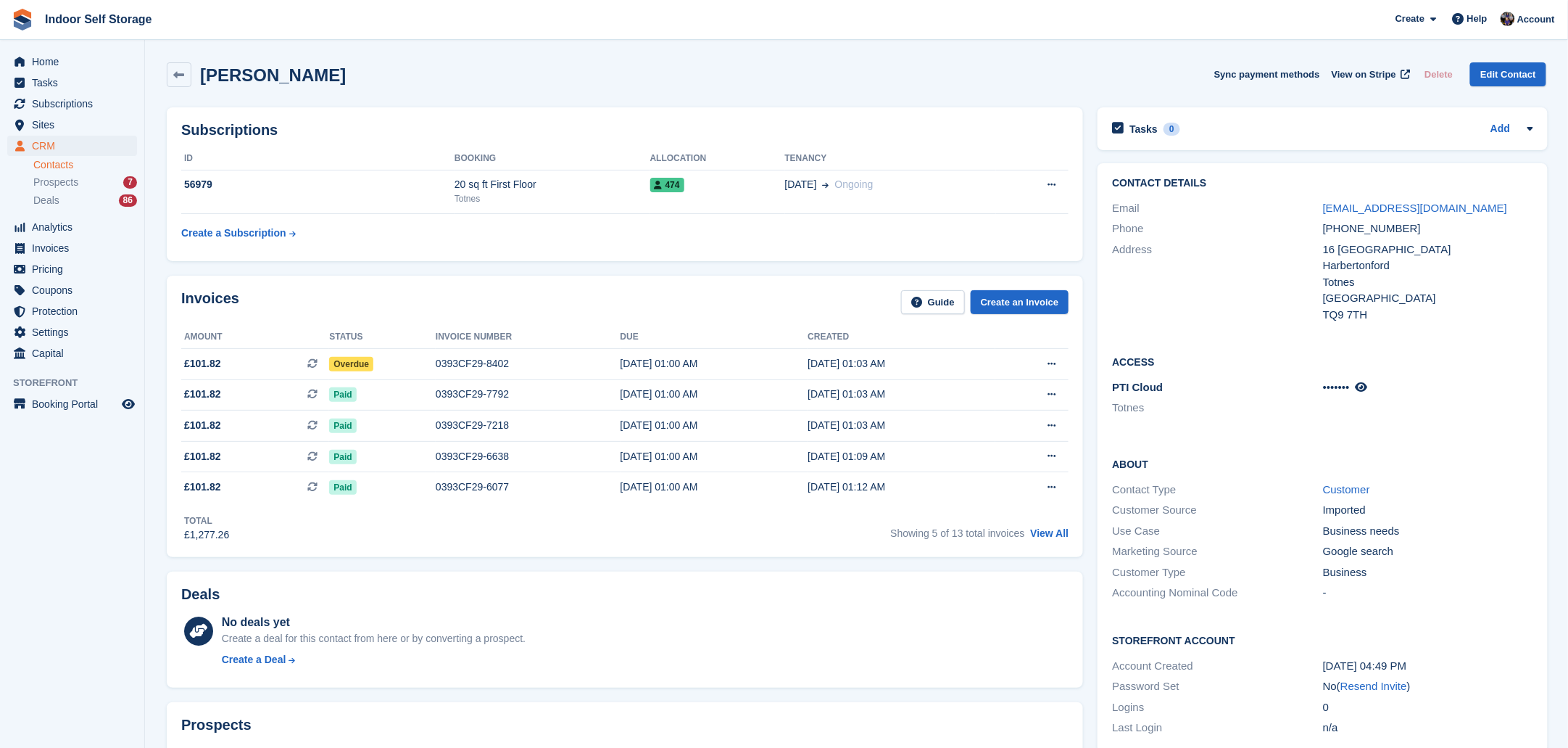
click at [50, 165] on link "Contacts" at bounding box center [84, 165] width 103 height 13
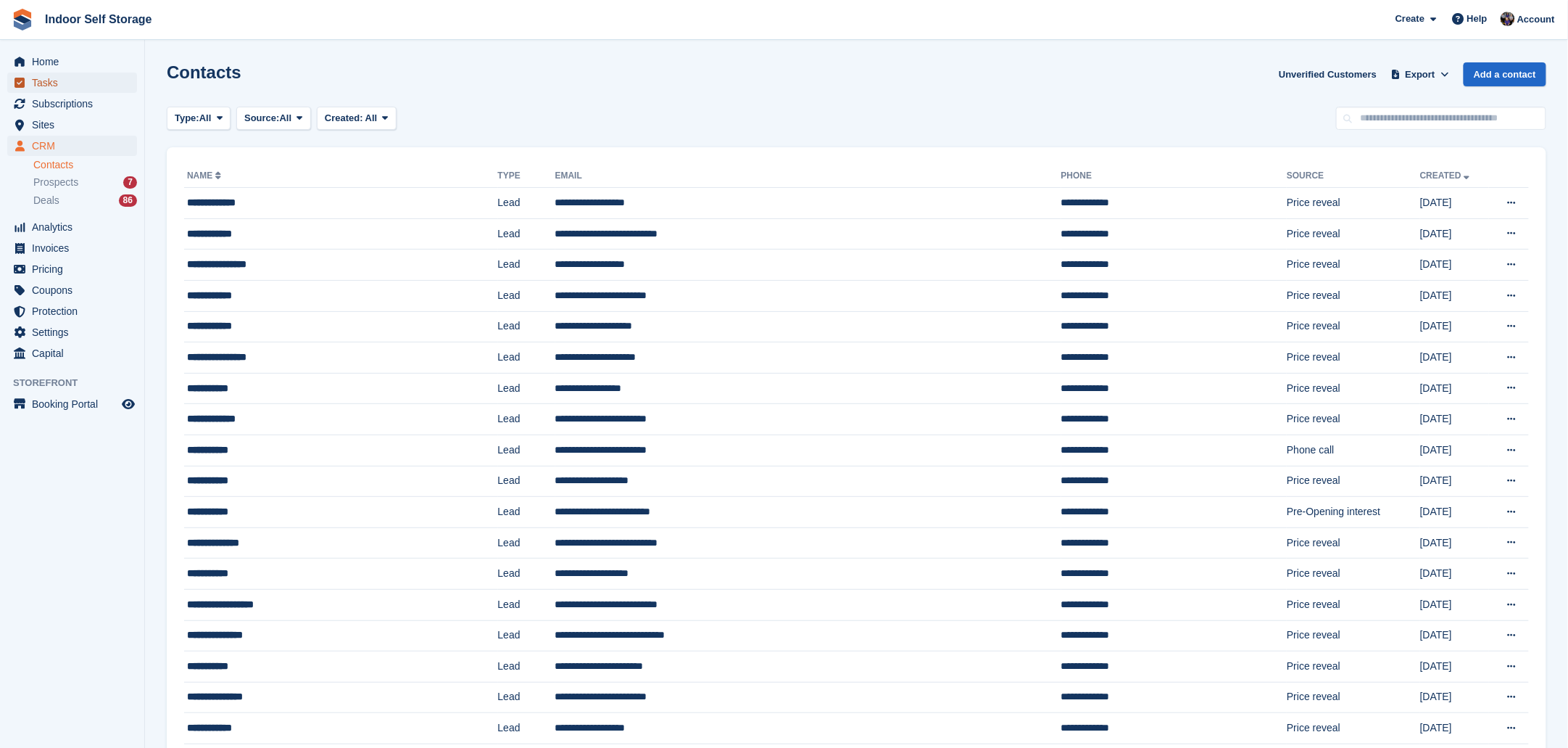
click at [40, 77] on span "Tasks" at bounding box center [75, 83] width 87 height 21
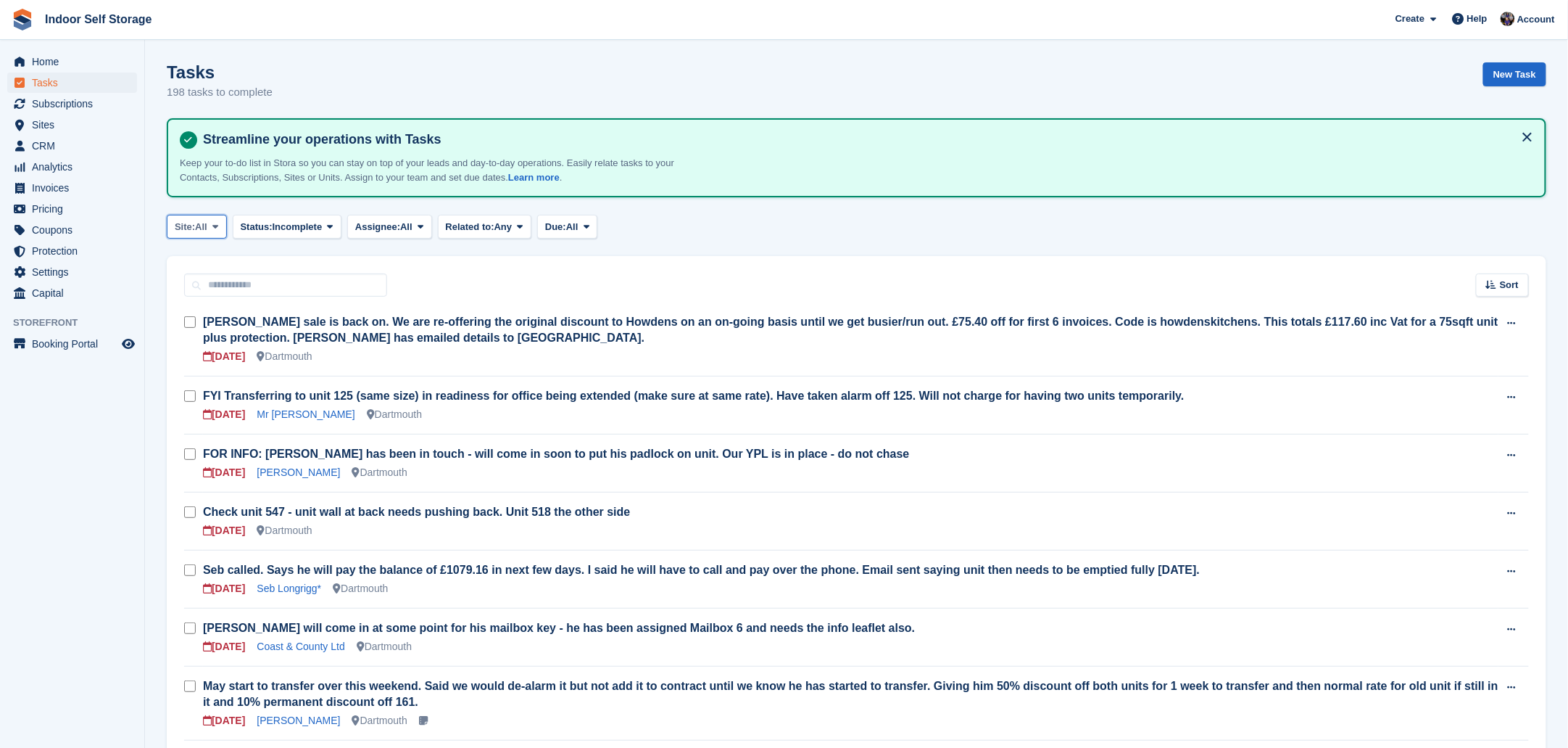
click at [214, 226] on icon at bounding box center [215, 227] width 5 height 9
click at [230, 307] on link "Totnes" at bounding box center [236, 313] width 126 height 26
